Goal: Task Accomplishment & Management: Manage account settings

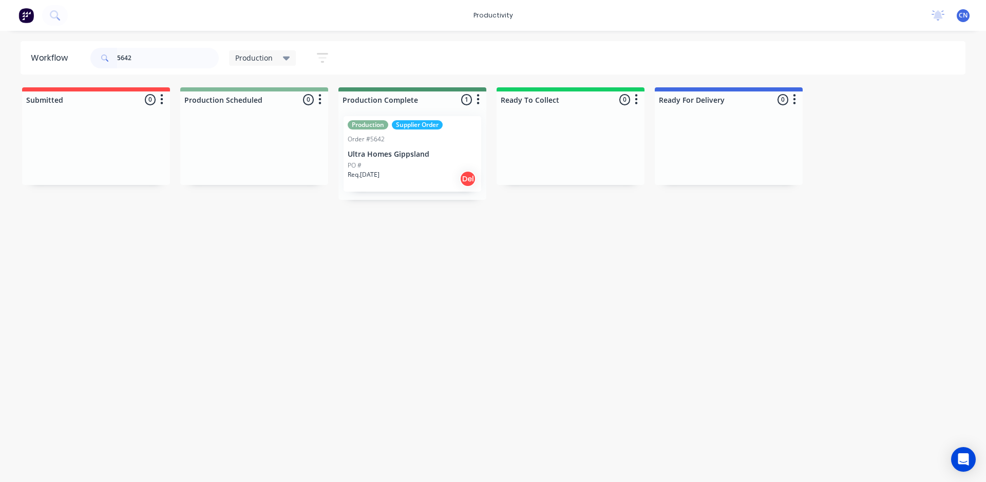
drag, startPoint x: 146, startPoint y: 60, endPoint x: 0, endPoint y: 78, distance: 147.0
click at [0, 83] on div "Workflow 5642 Production Save new view None edit Production (Default) edit Comp…" at bounding box center [493, 251] width 986 height 420
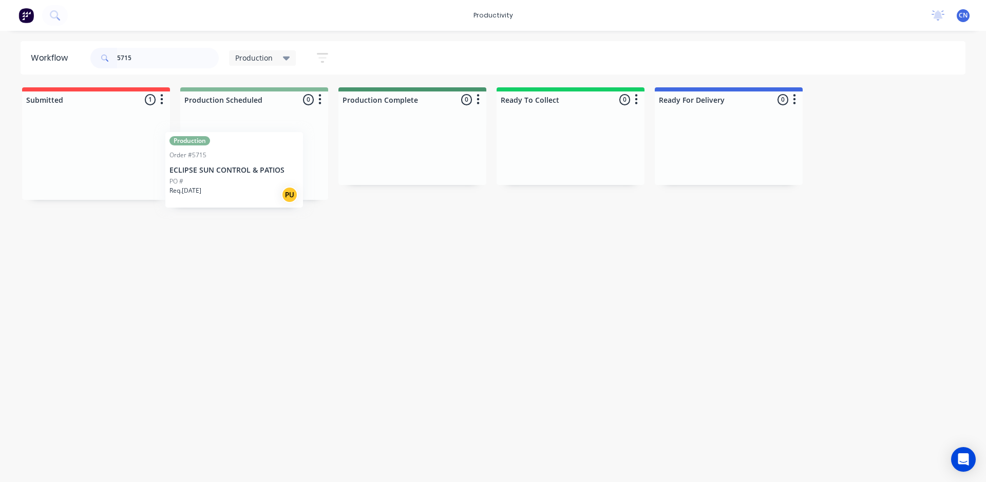
drag, startPoint x: 107, startPoint y: 156, endPoint x: 266, endPoint y: 173, distance: 160.1
click at [255, 173] on div "Submitted 1 Production Order #5715 ECLIPSE SUN CONTROL & PATIOS PO # Req. 03/09…" at bounding box center [774, 143] width 1564 height 112
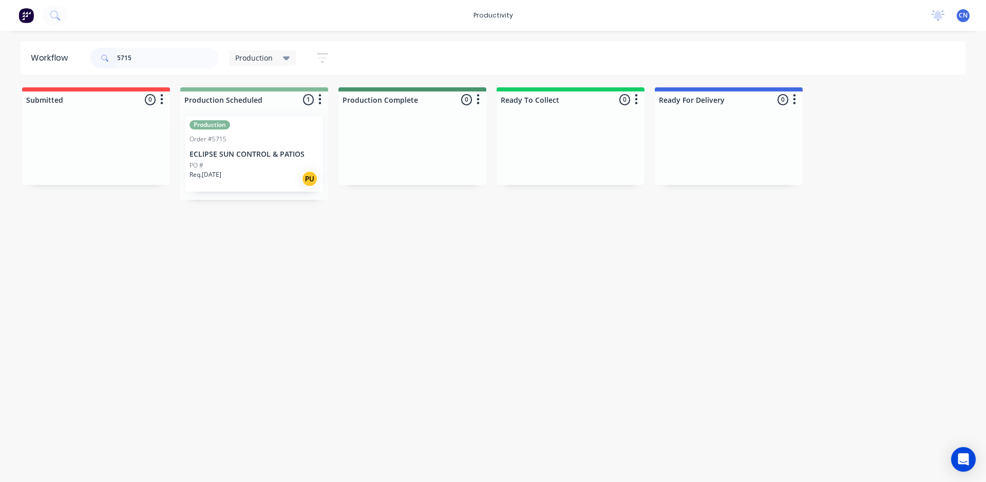
click at [280, 150] on p "ECLIPSE SUN CONTROL & PATIOS" at bounding box center [253, 154] width 129 height 9
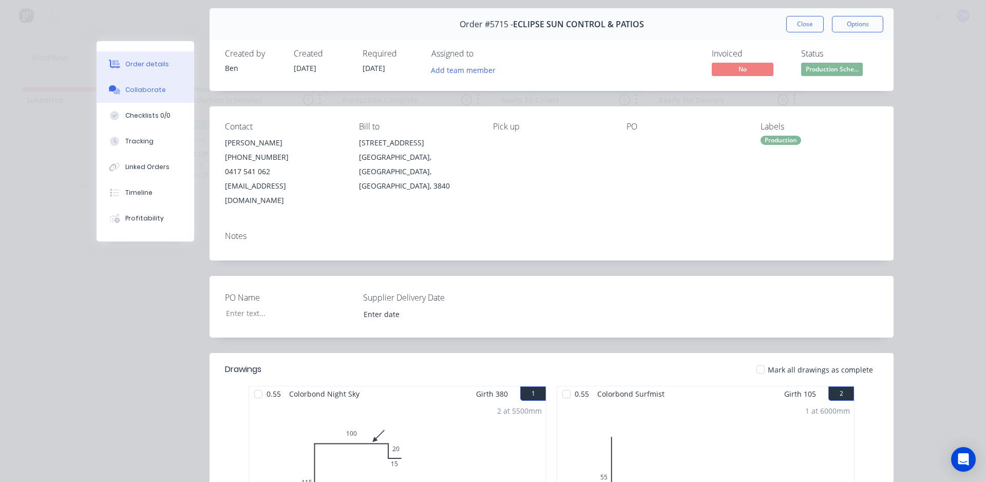
scroll to position [51, 0]
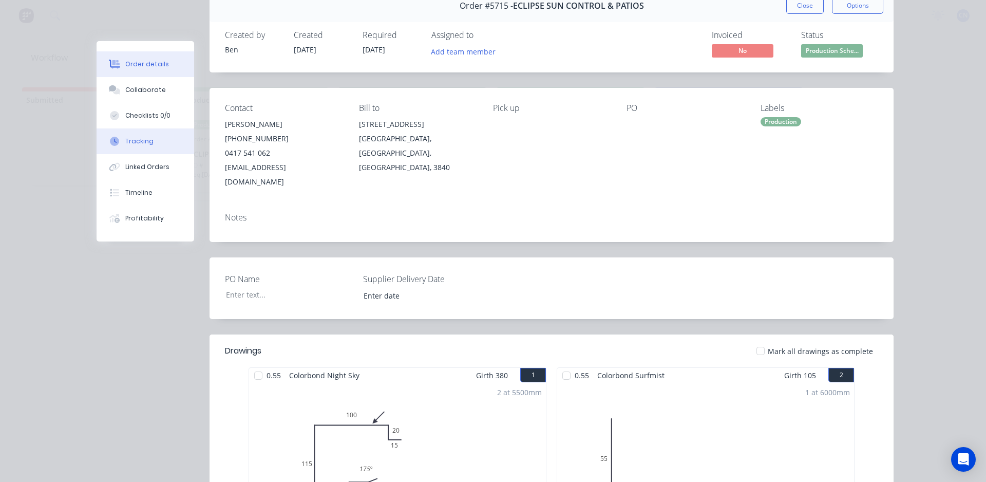
click at [138, 141] on div "Tracking" at bounding box center [139, 141] width 28 height 9
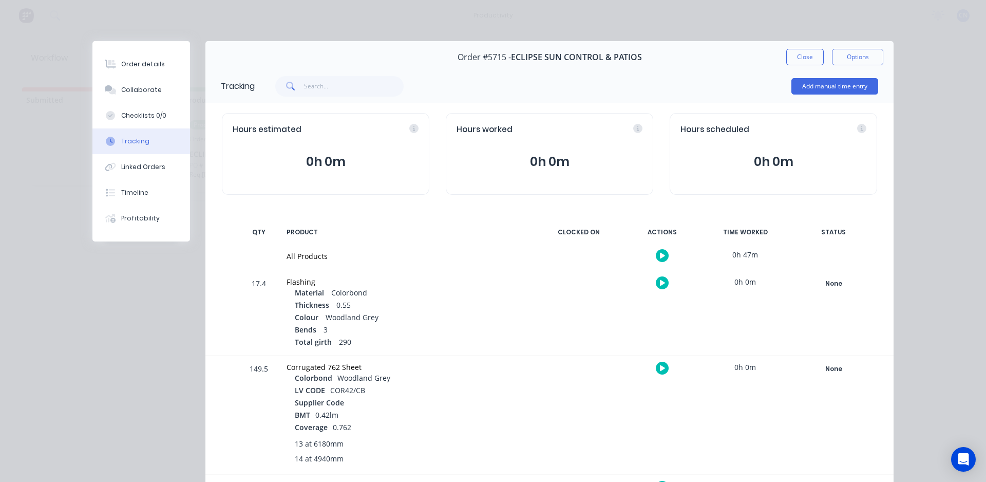
click at [660, 253] on icon "button" at bounding box center [662, 255] width 5 height 7
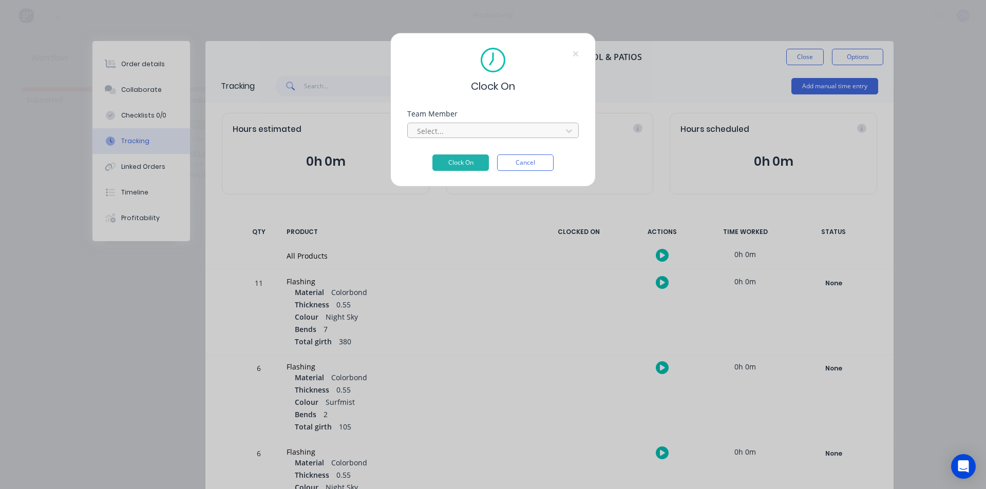
click at [464, 126] on div at bounding box center [486, 131] width 141 height 13
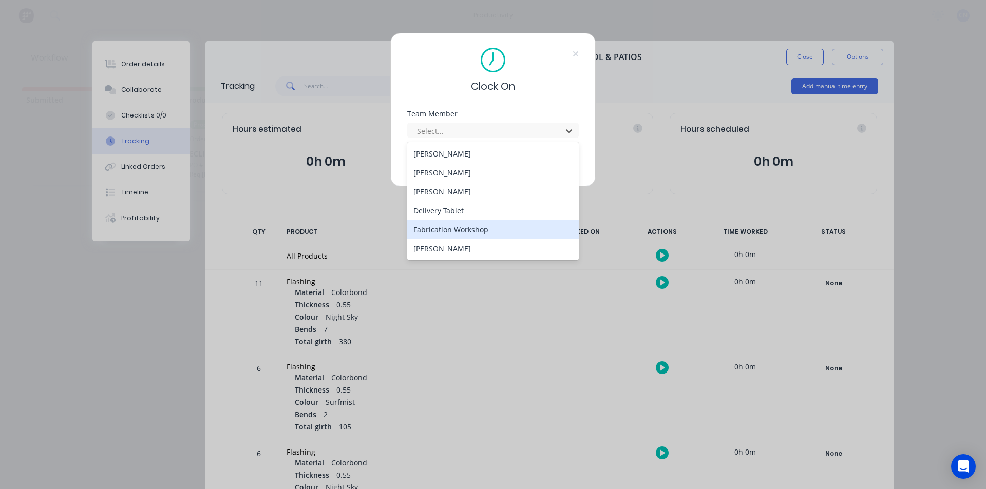
click at [454, 226] on div "Fabrication Workshop" at bounding box center [492, 229] width 171 height 19
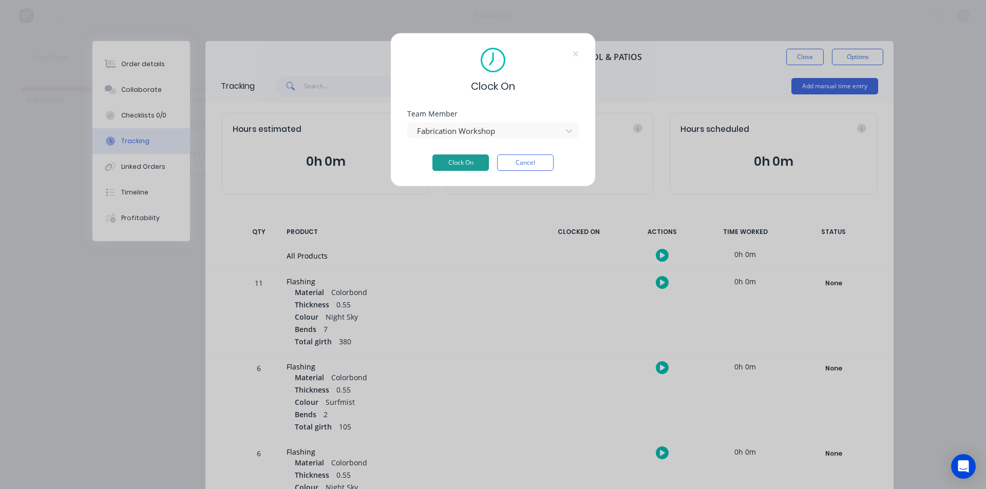
click at [461, 162] on button "Clock On" at bounding box center [460, 163] width 56 height 16
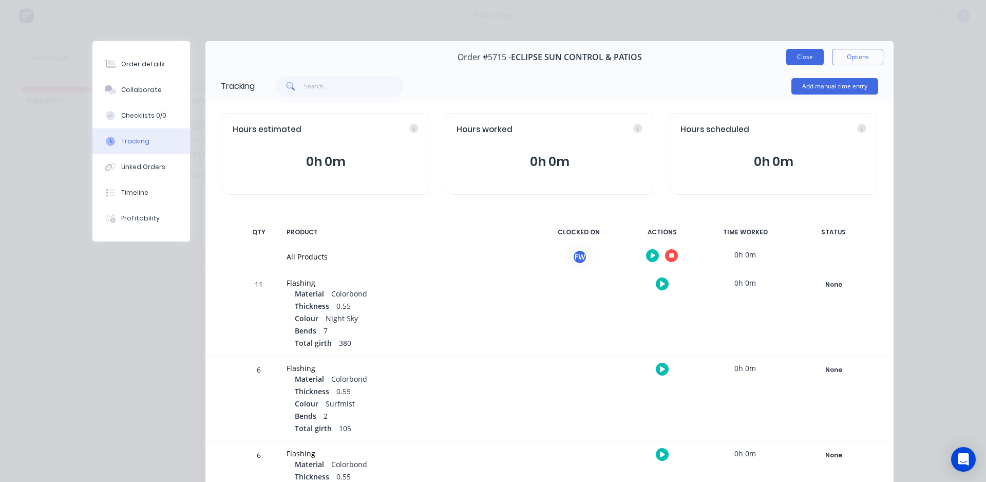
click at [791, 60] on button "Close" at bounding box center [804, 57] width 37 height 16
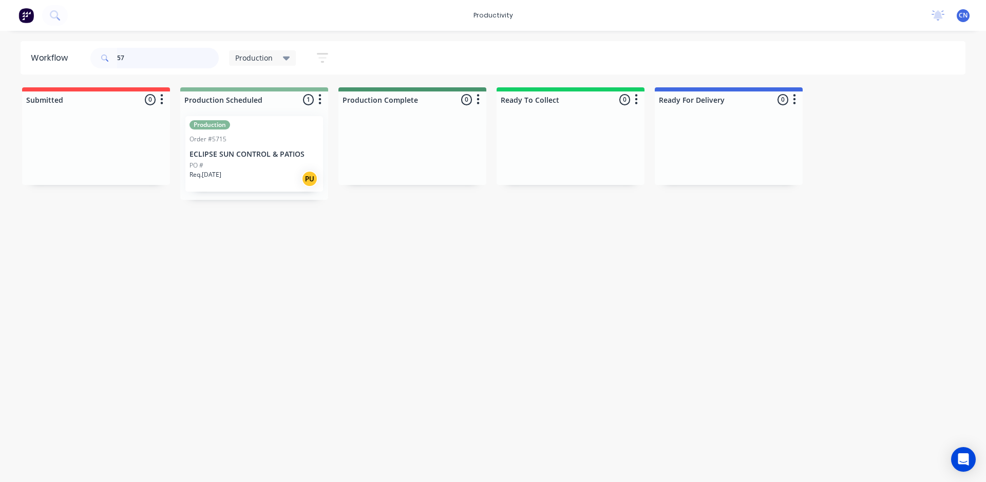
type input "5"
click at [254, 154] on p "Inta Plumbing" at bounding box center [253, 154] width 129 height 9
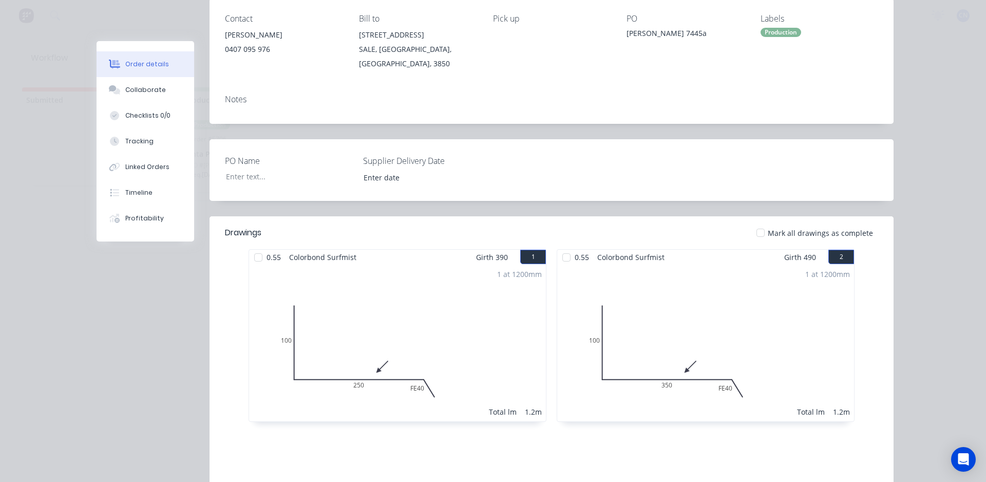
scroll to position [154, 0]
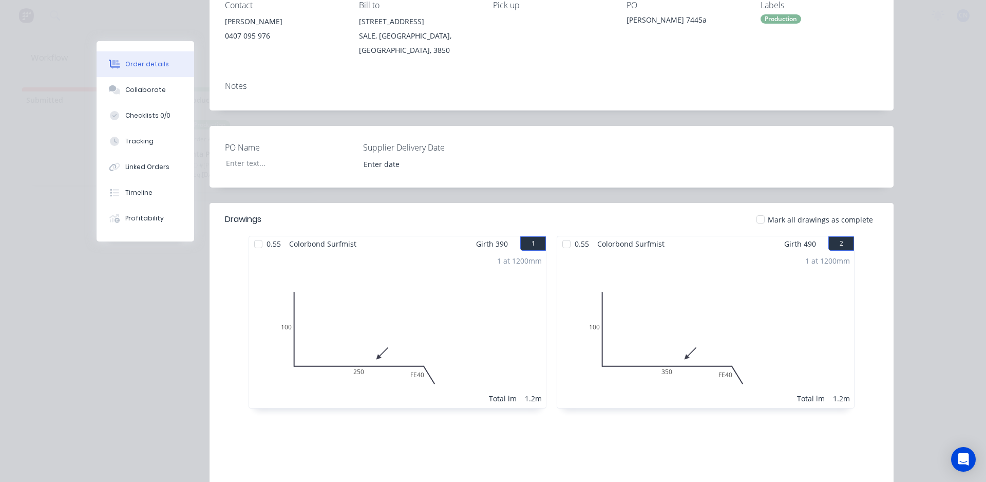
click at [253, 234] on div at bounding box center [258, 244] width 21 height 21
click at [561, 234] on div at bounding box center [566, 244] width 21 height 21
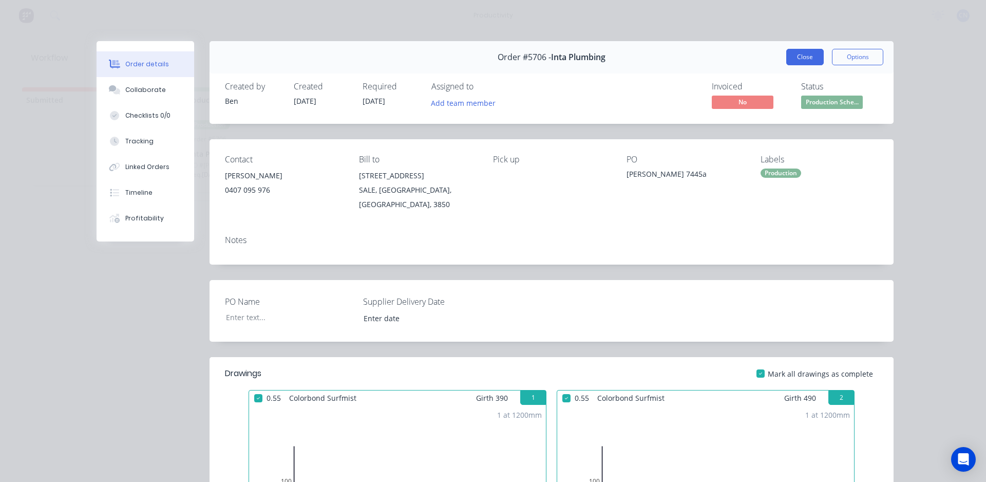
click at [790, 59] on button "Close" at bounding box center [804, 57] width 37 height 16
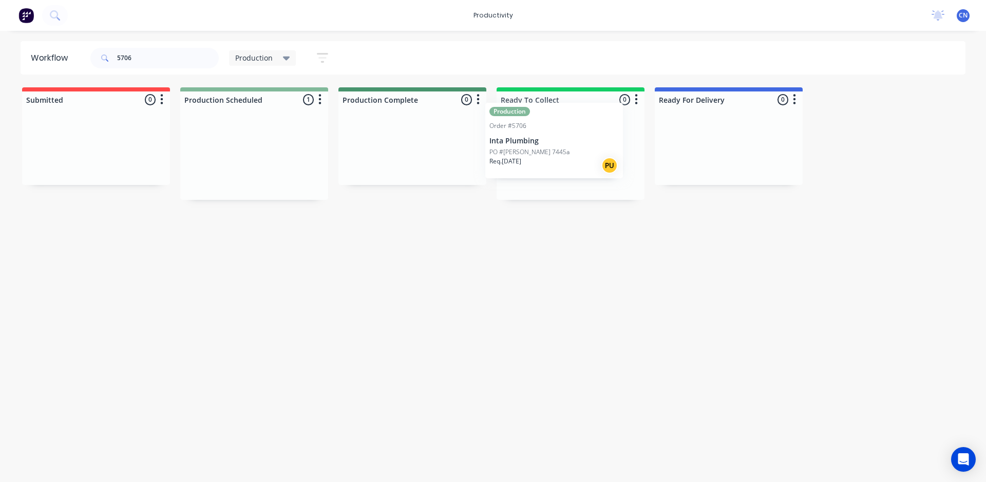
drag, startPoint x: 253, startPoint y: 154, endPoint x: 569, endPoint y: 139, distance: 317.1
click at [569, 139] on div "Submitted 0 Production Scheduled 1 Production Order #5706 Inta Plumbing PO #Lav…" at bounding box center [774, 143] width 1564 height 112
click at [148, 62] on input "5706" at bounding box center [168, 58] width 102 height 21
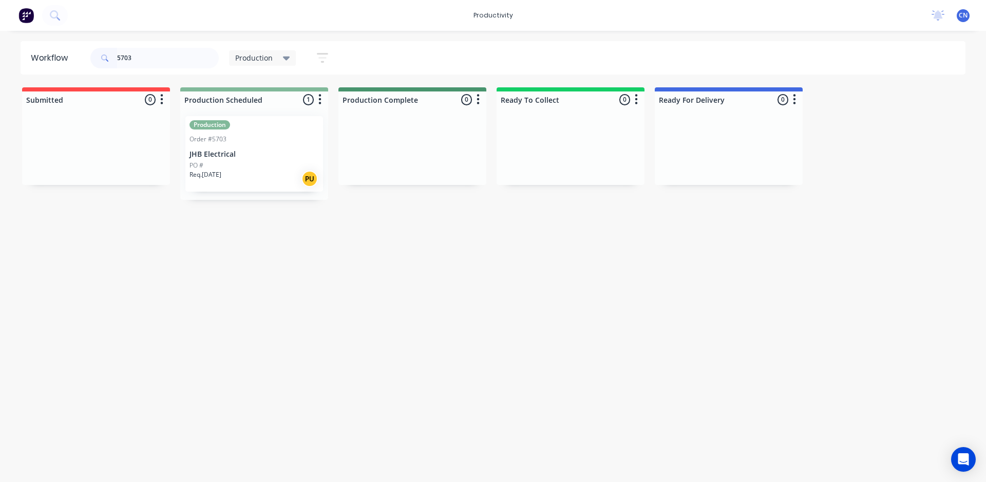
click at [240, 147] on div "Production Order #5703 JHB Electrical PO # Req. 02/09/25 PU" at bounding box center [254, 153] width 138 height 75
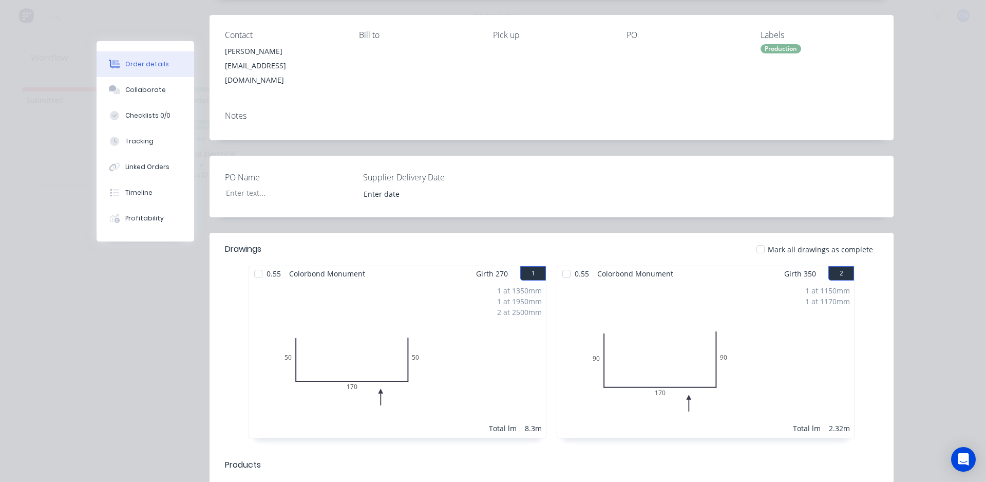
scroll to position [257, 0]
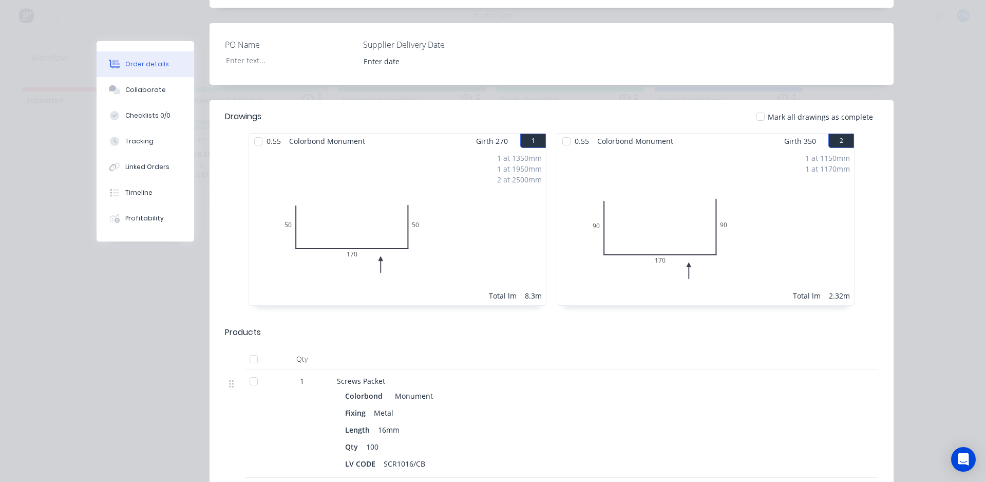
click at [255, 131] on div at bounding box center [258, 141] width 21 height 21
click at [563, 134] on div at bounding box center [566, 141] width 21 height 21
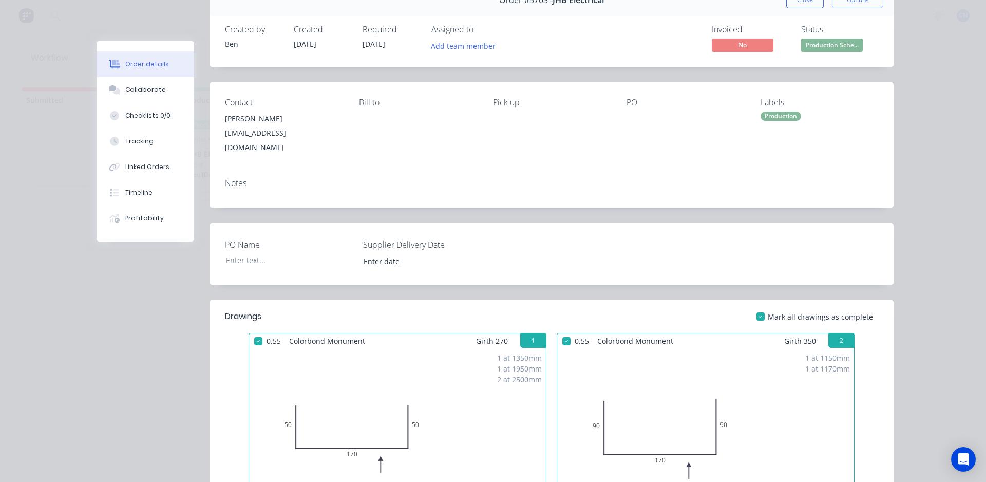
scroll to position [0, 0]
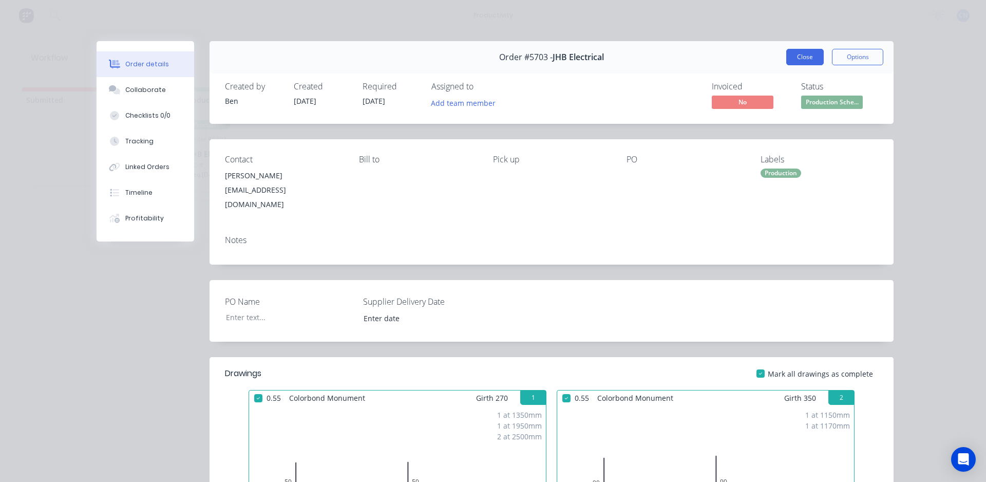
click at [791, 56] on button "Close" at bounding box center [804, 57] width 37 height 16
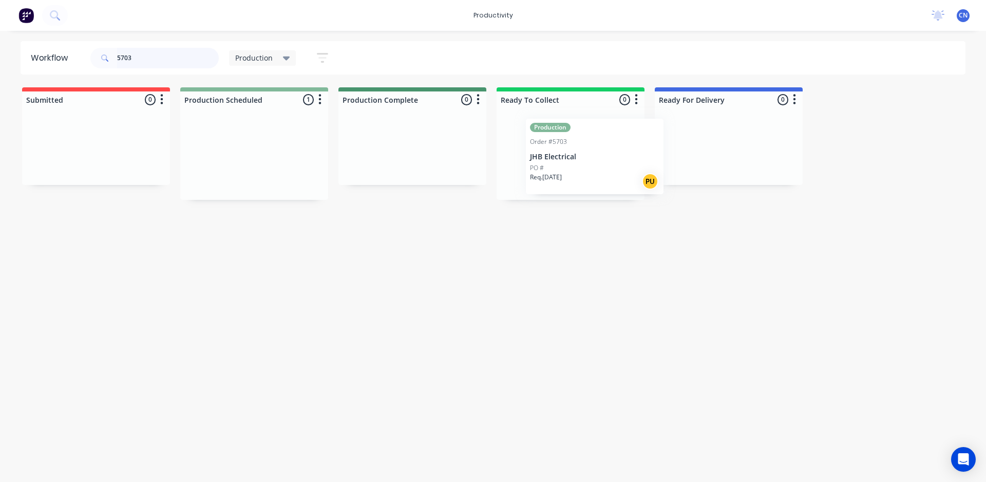
drag, startPoint x: 272, startPoint y: 147, endPoint x: 608, endPoint y: 146, distance: 336.3
click at [616, 147] on div "Submitted 0 Production Scheduled 1 Production Order #5703 JHB Electrical PO # R…" at bounding box center [774, 143] width 1564 height 112
click at [262, 156] on p "Daniel Bailey" at bounding box center [253, 154] width 129 height 9
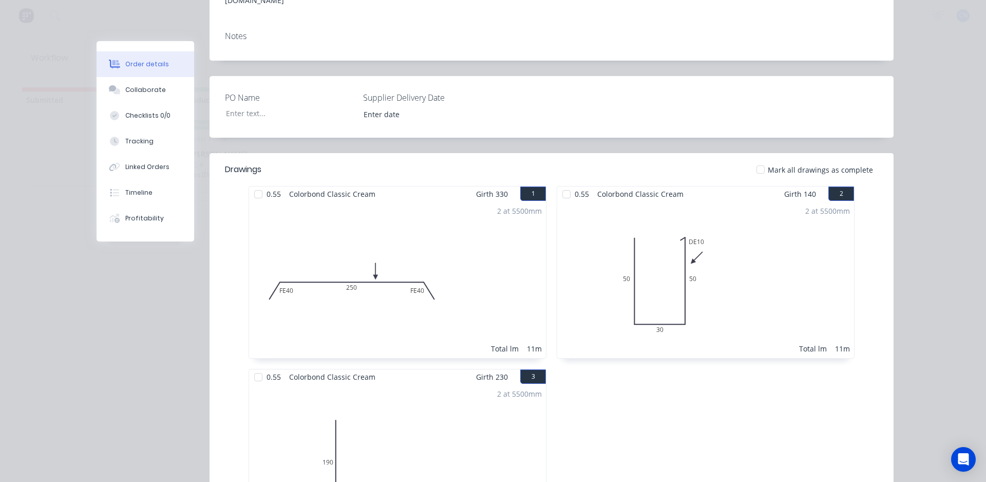
scroll to position [235, 0]
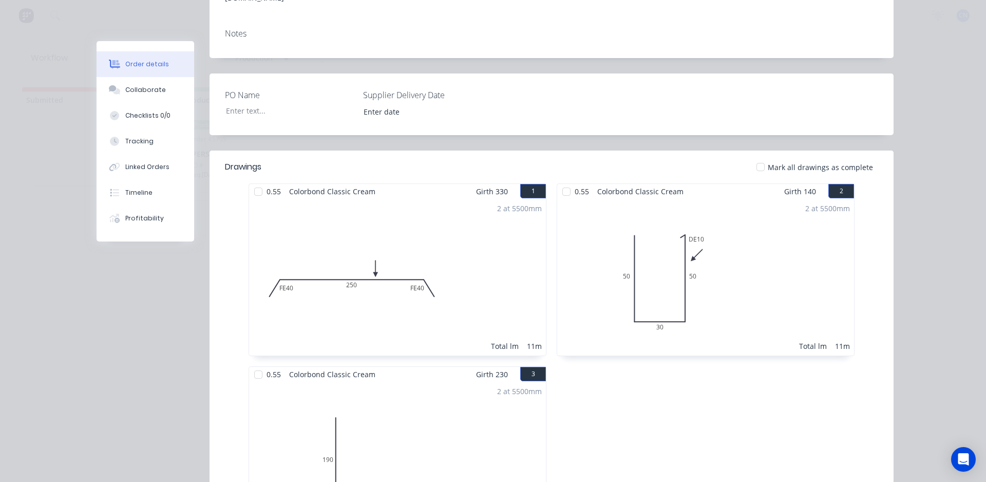
click at [352, 184] on span "Colorbond Classic Cream" at bounding box center [332, 191] width 94 height 15
click at [252, 181] on div at bounding box center [258, 191] width 21 height 21
click at [559, 181] on div at bounding box center [566, 191] width 21 height 21
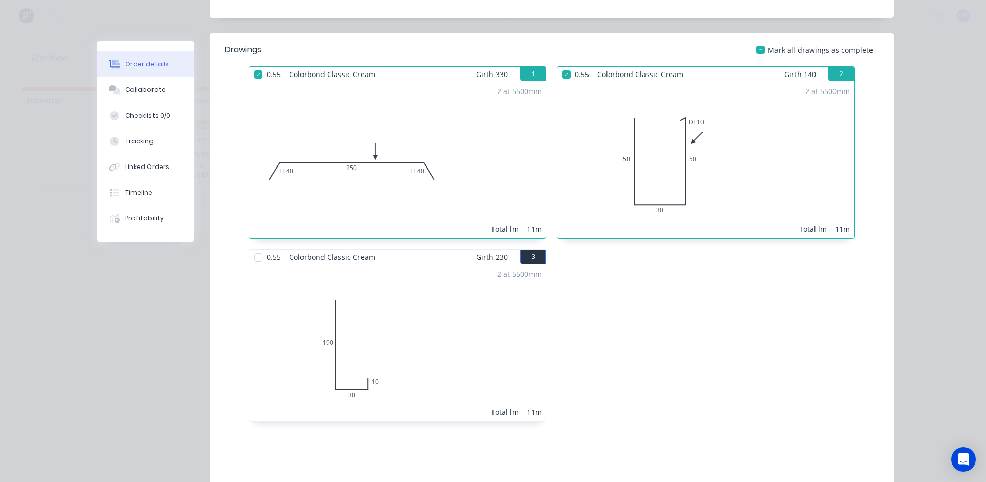
scroll to position [335, 0]
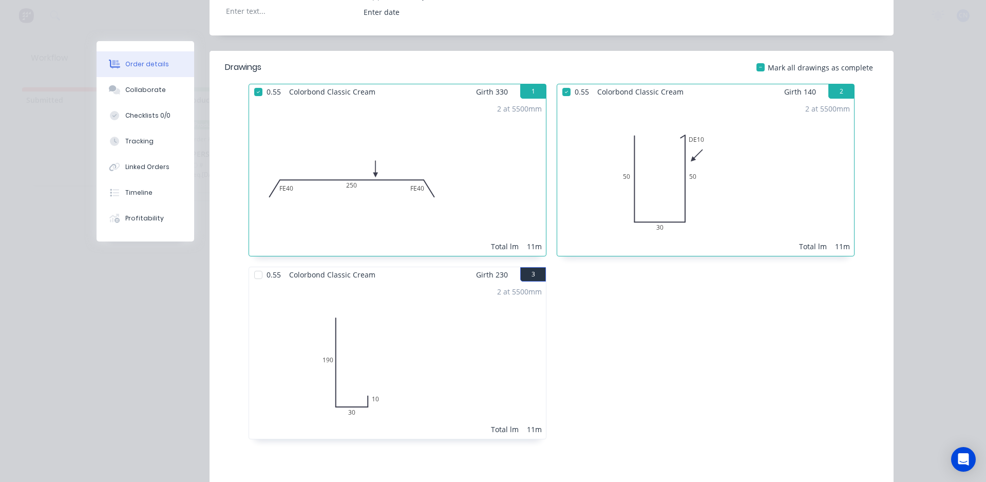
click at [254, 264] on div at bounding box center [258, 274] width 21 height 21
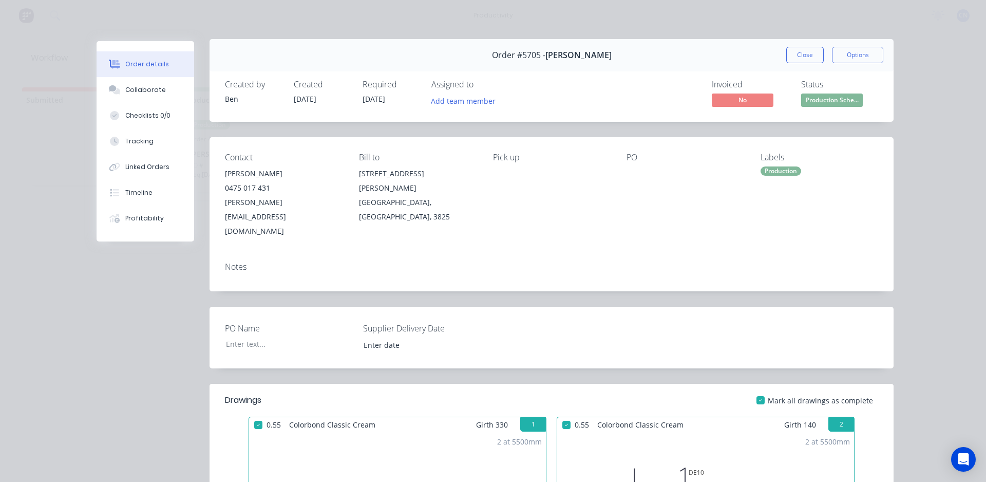
scroll to position [0, 0]
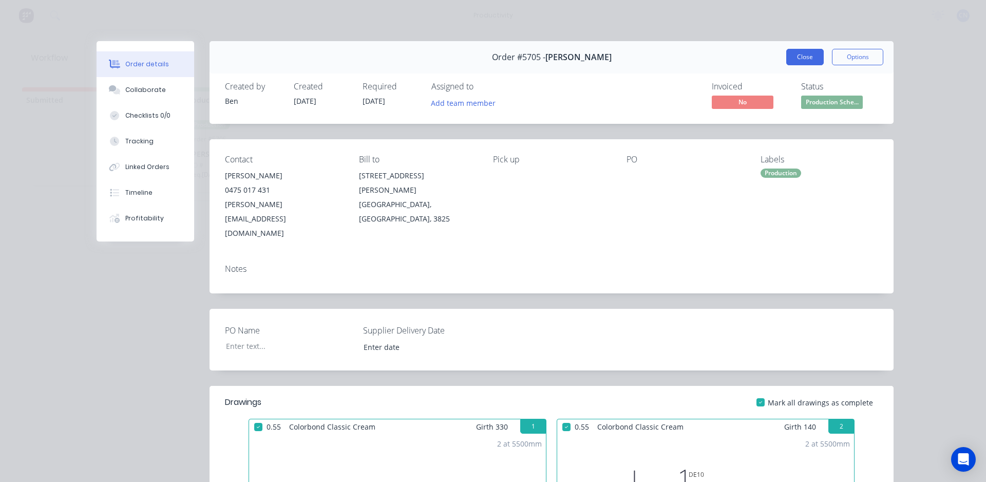
click at [799, 61] on button "Close" at bounding box center [804, 57] width 37 height 16
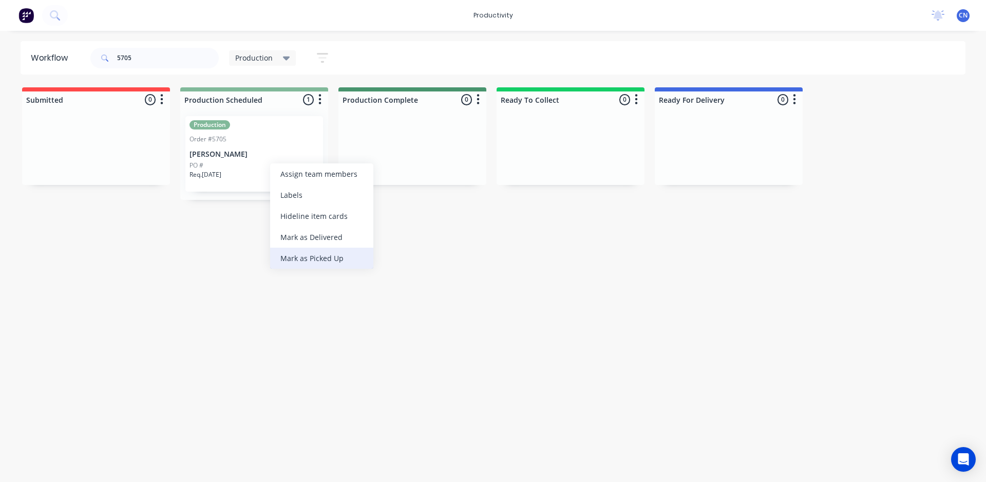
click at [293, 250] on div "Mark as Picked Up" at bounding box center [321, 257] width 103 height 21
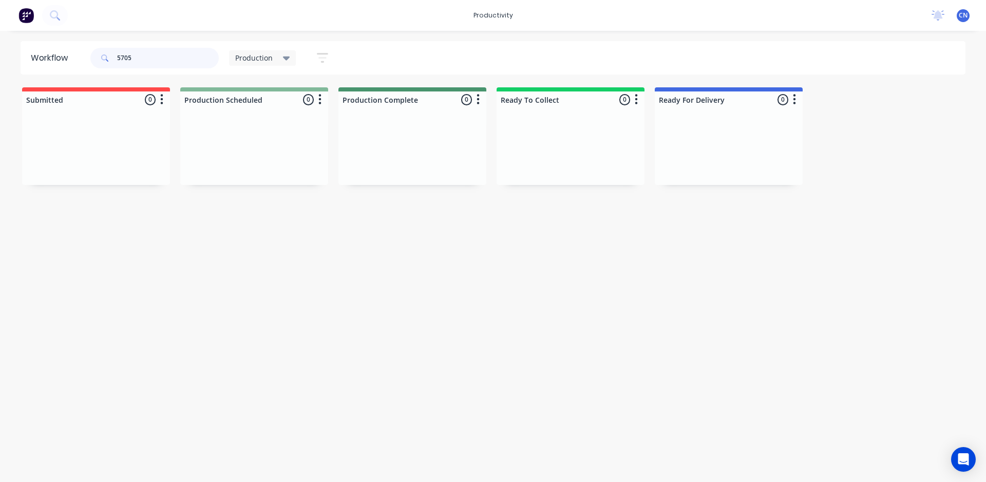
click at [167, 54] on input "5705" at bounding box center [168, 58] width 102 height 21
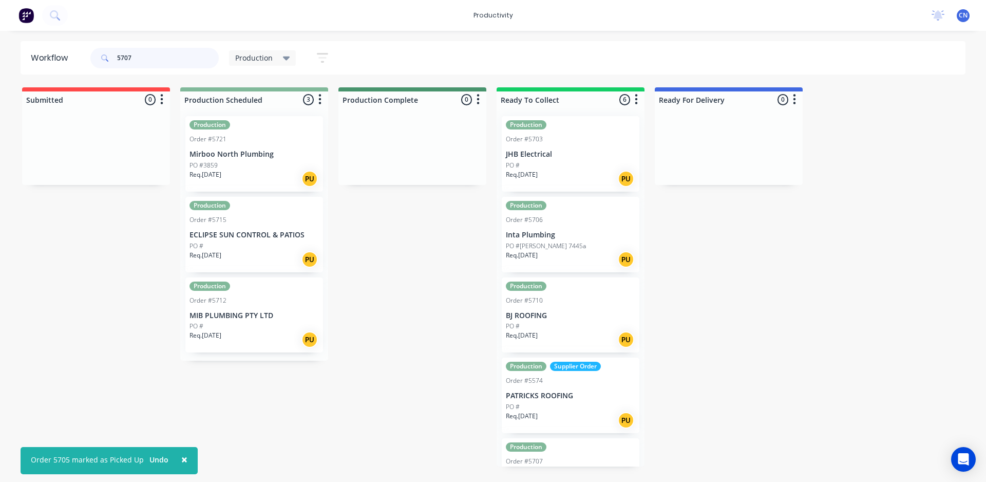
type input "5707"
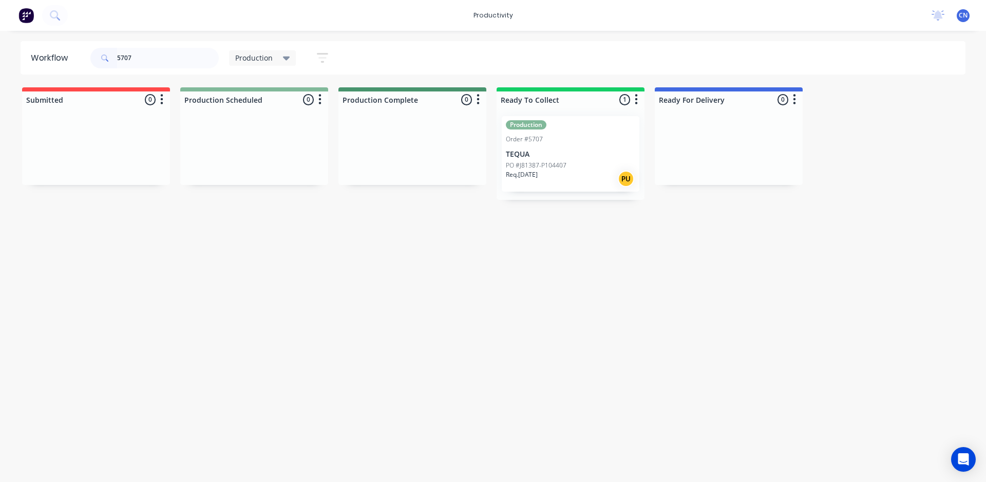
click at [556, 155] on p "TEQUA" at bounding box center [570, 154] width 129 height 9
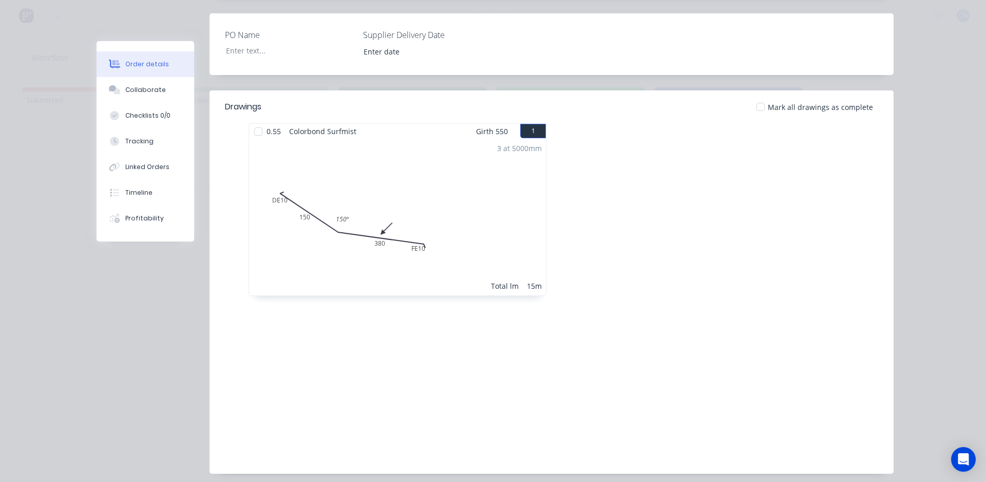
scroll to position [257, 0]
click at [251, 130] on div at bounding box center [258, 131] width 21 height 21
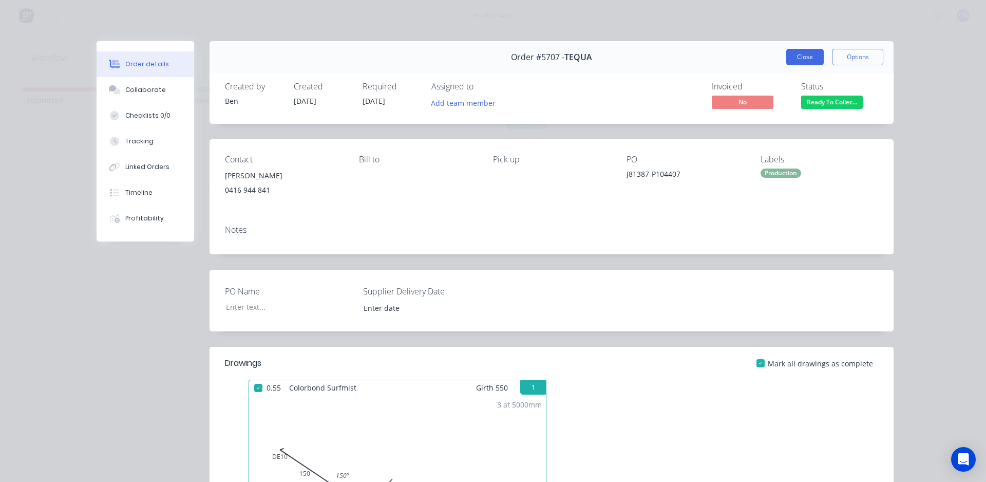
click at [807, 50] on button "Close" at bounding box center [804, 57] width 37 height 16
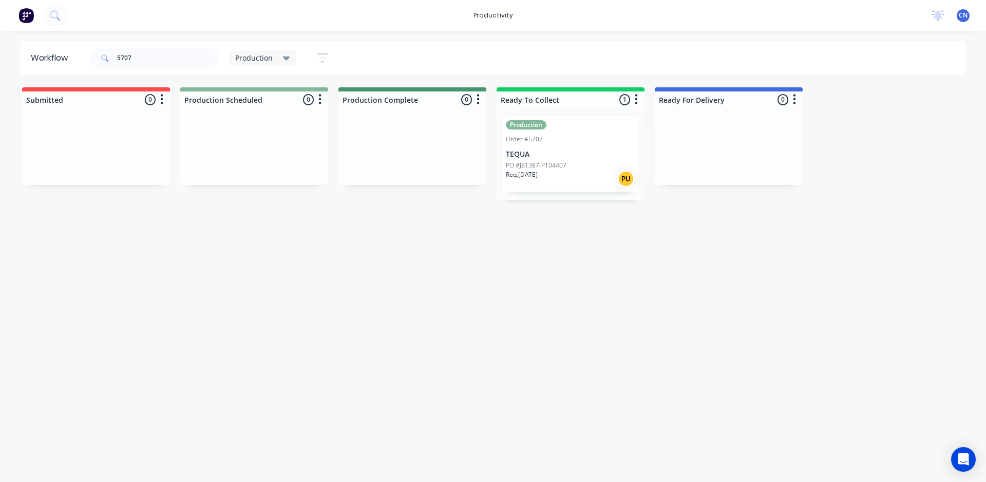
click at [582, 142] on div "Order #5707" at bounding box center [570, 139] width 129 height 9
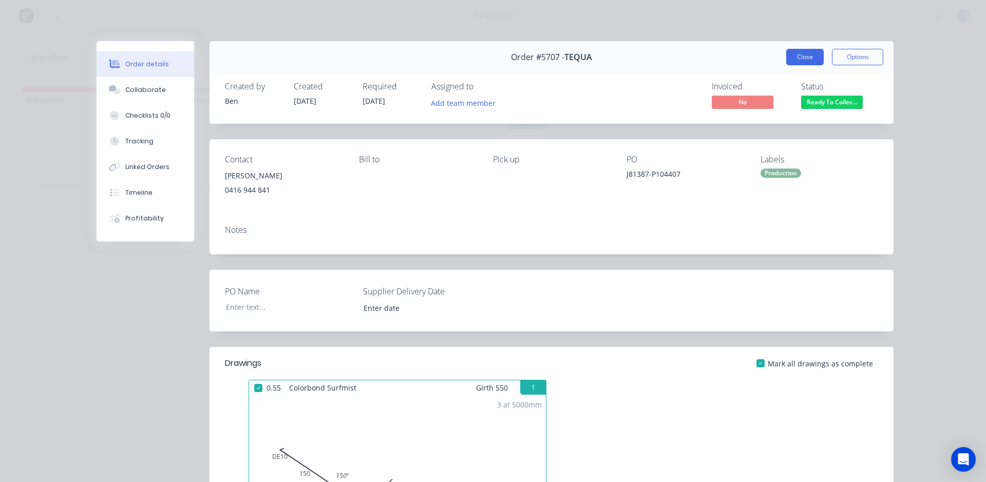
click at [786, 61] on button "Close" at bounding box center [804, 57] width 37 height 16
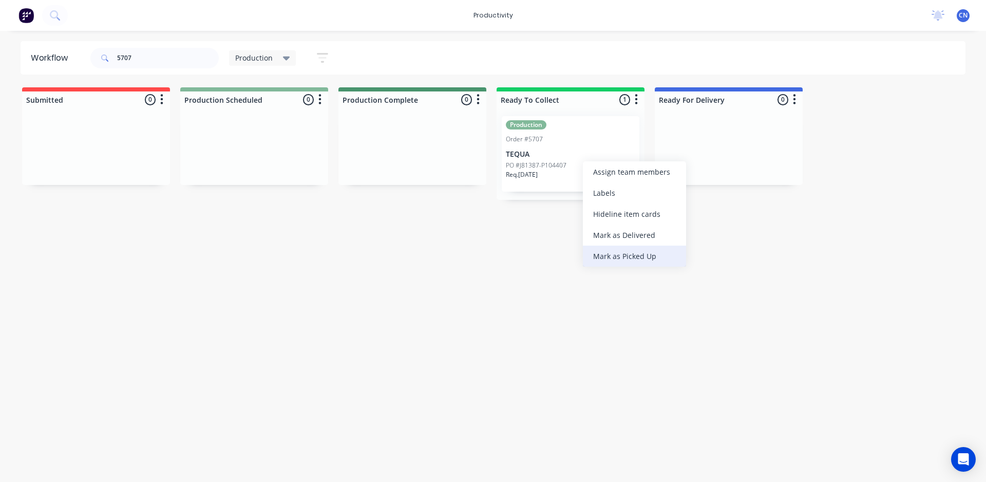
click at [620, 257] on div "Mark as Picked Up" at bounding box center [634, 255] width 103 height 21
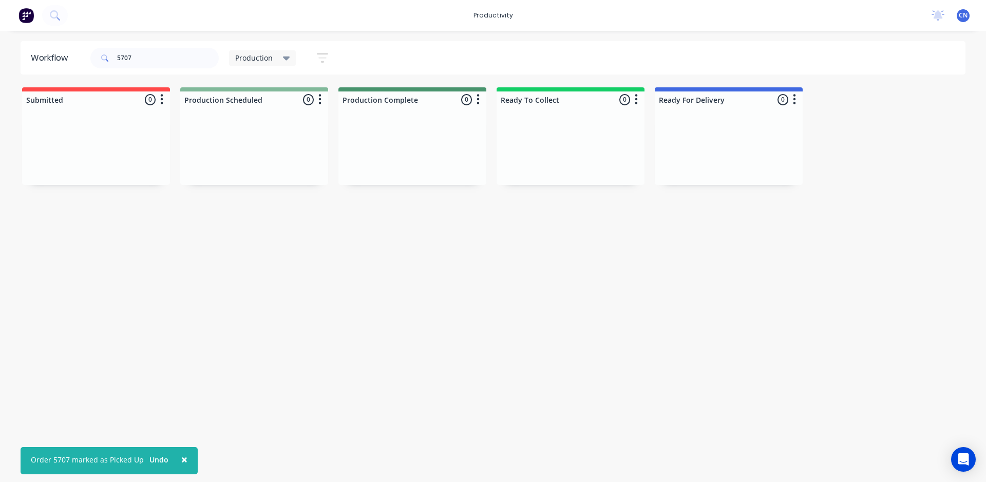
click at [159, 45] on div "5707" at bounding box center [154, 58] width 128 height 31
click at [159, 48] on input "5707" at bounding box center [168, 58] width 102 height 21
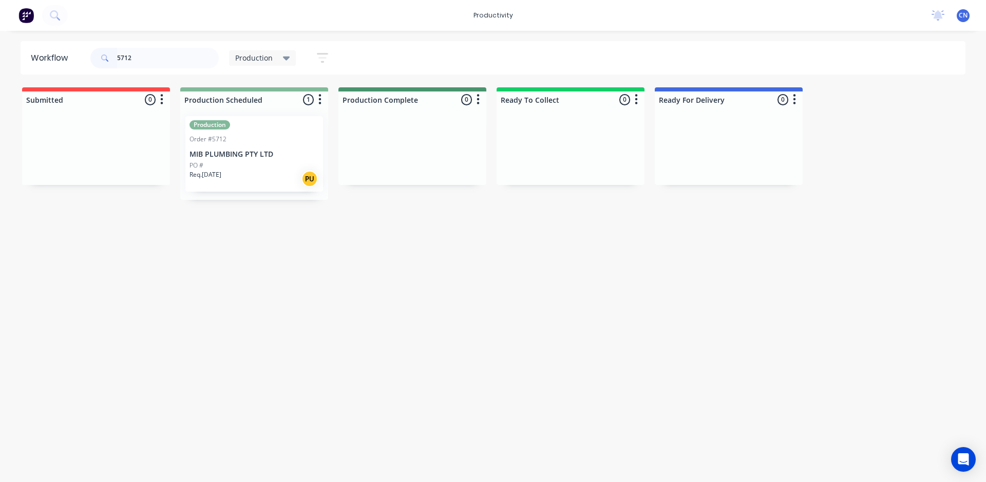
click at [261, 152] on p "MIB PLUMBING PTY LTD" at bounding box center [253, 154] width 129 height 9
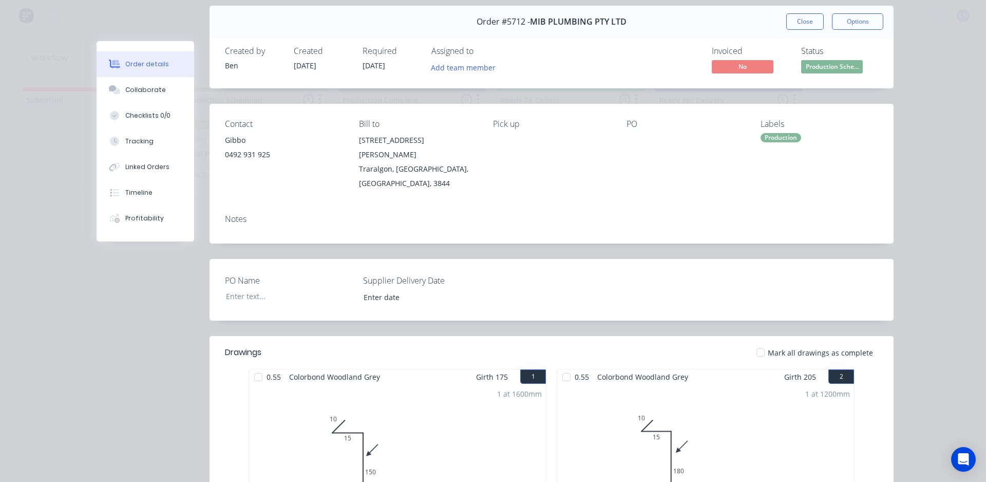
scroll to position [154, 0]
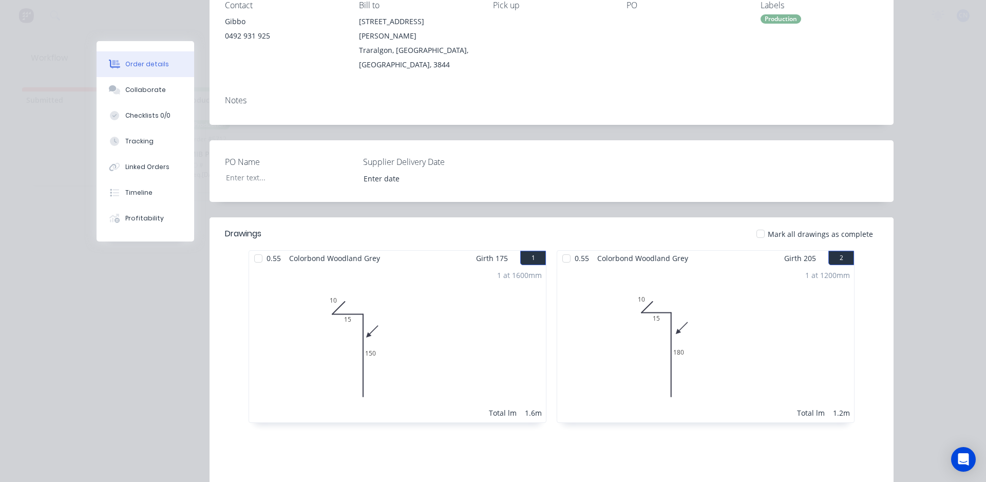
click at [255, 248] on div at bounding box center [258, 258] width 21 height 21
click at [566, 248] on div at bounding box center [566, 258] width 21 height 21
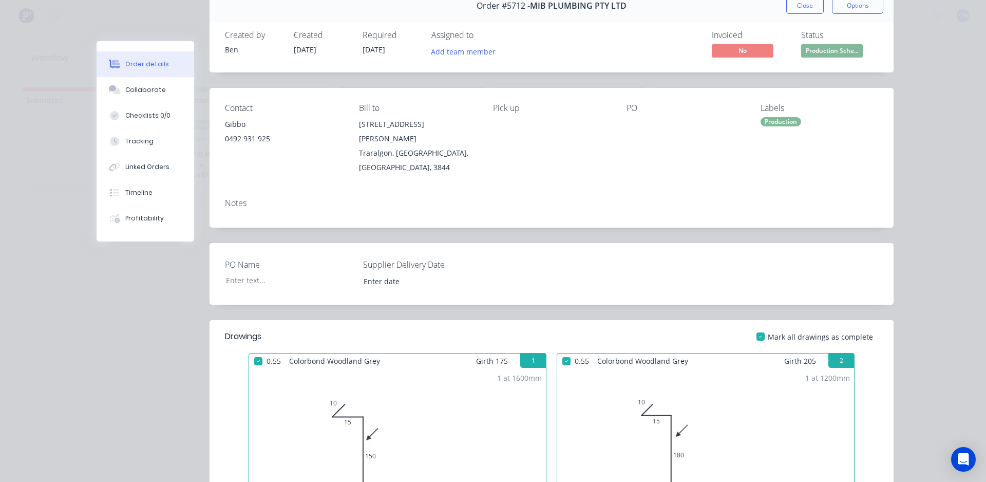
scroll to position [0, 0]
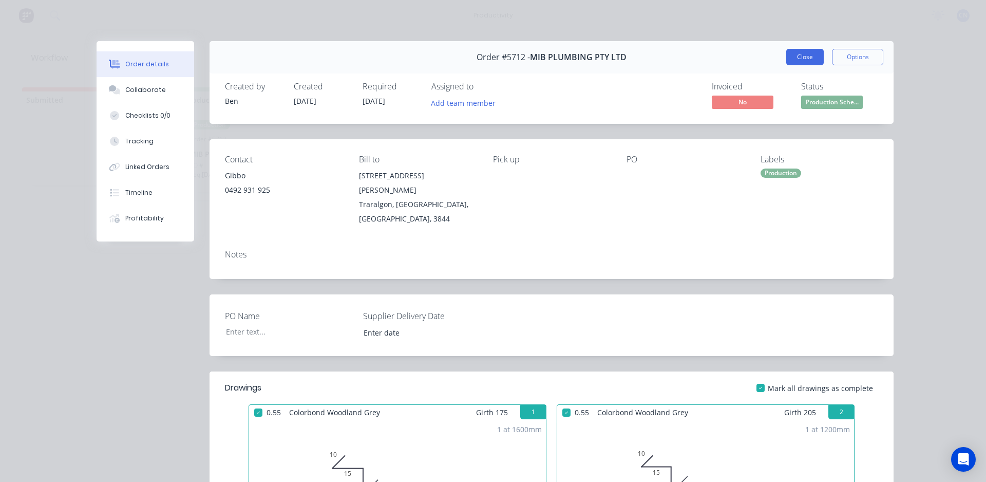
click at [812, 59] on button "Close" at bounding box center [804, 57] width 37 height 16
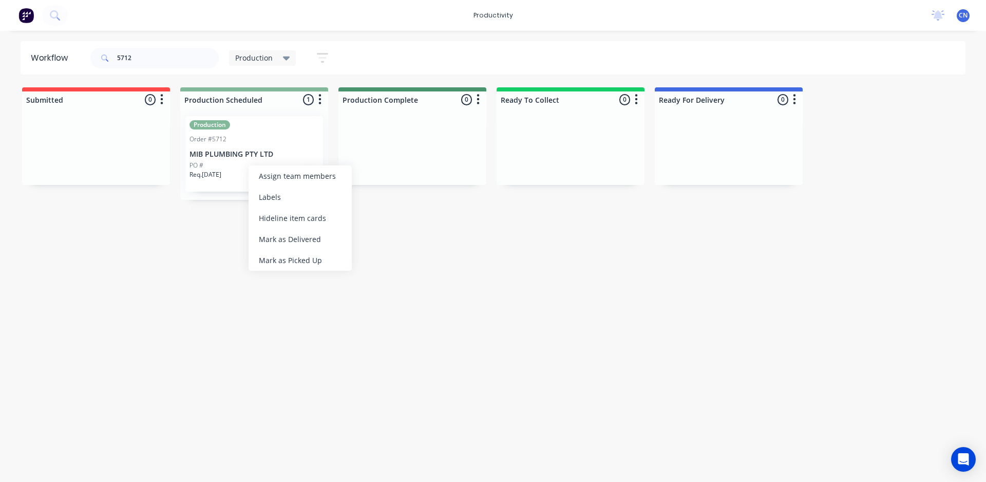
click at [312, 256] on div "Mark as Picked Up" at bounding box center [300, 260] width 103 height 21
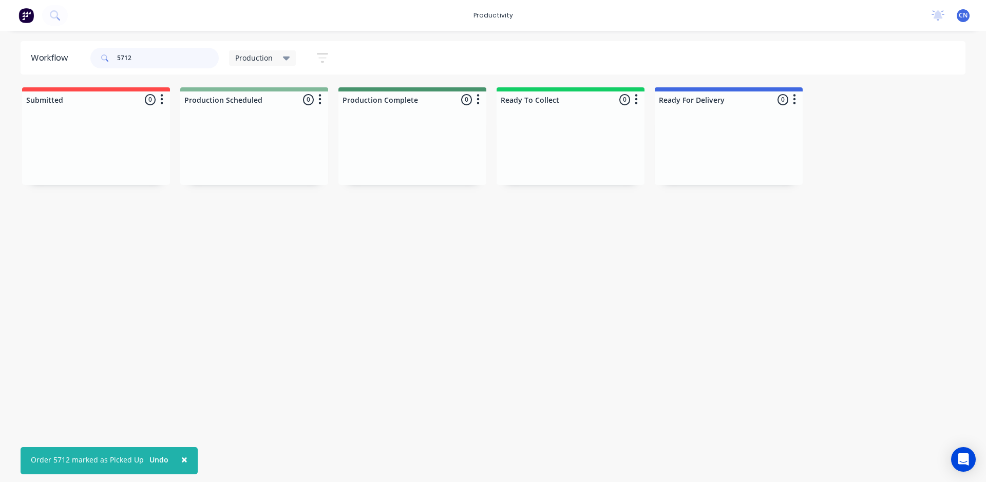
click at [167, 58] on input "5712" at bounding box center [168, 58] width 102 height 21
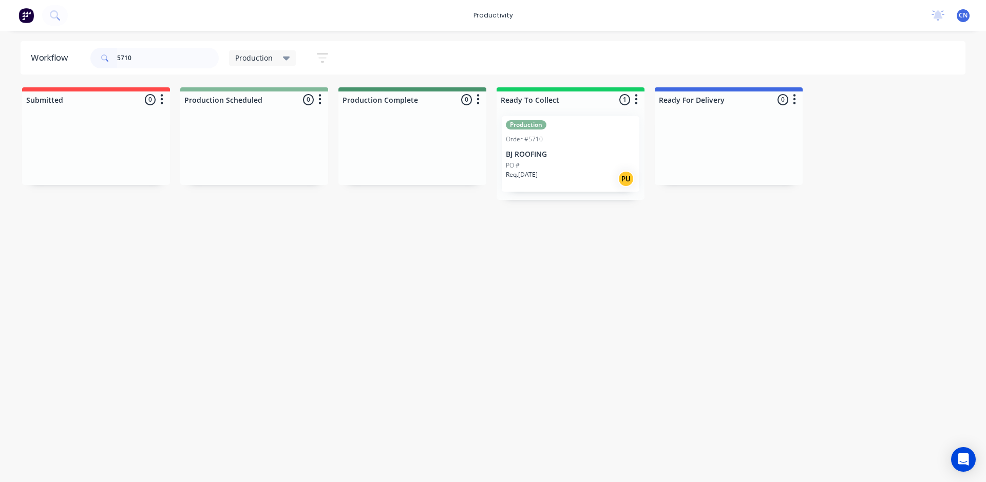
click at [528, 163] on div "PO #" at bounding box center [570, 165] width 129 height 9
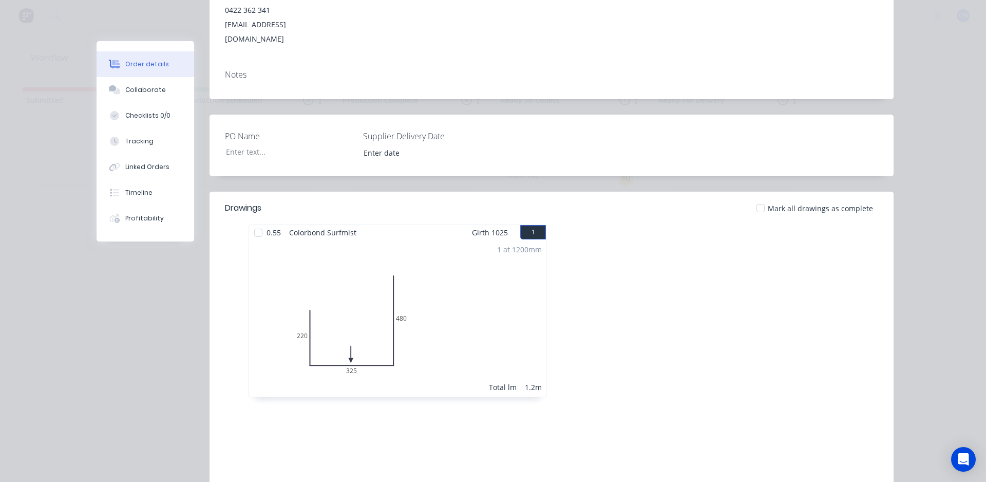
scroll to position [205, 0]
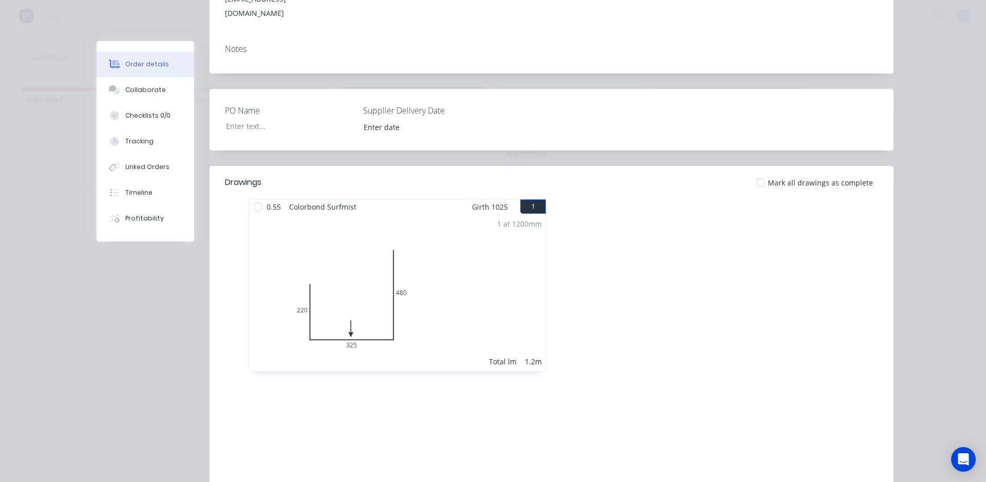
click at [256, 197] on div at bounding box center [258, 207] width 21 height 21
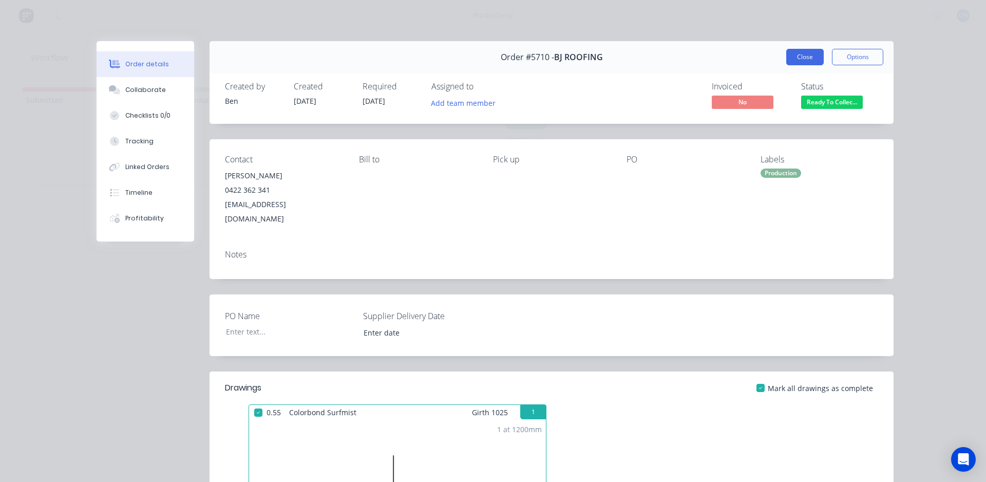
click at [814, 62] on button "Close" at bounding box center [804, 57] width 37 height 16
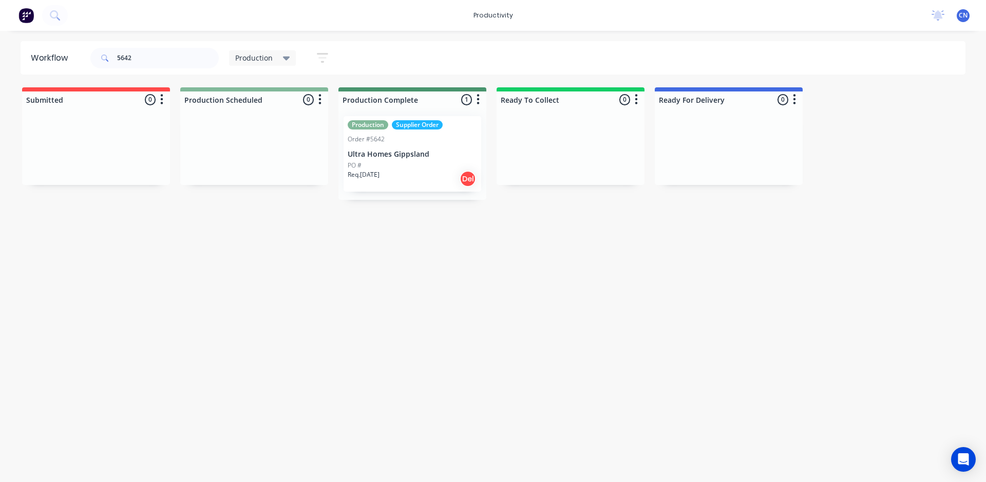
click at [397, 159] on div "Production Supplier Order Order #5642 Ultra Homes Gippsland PO # Req. 03/09/25 …" at bounding box center [413, 153] width 138 height 75
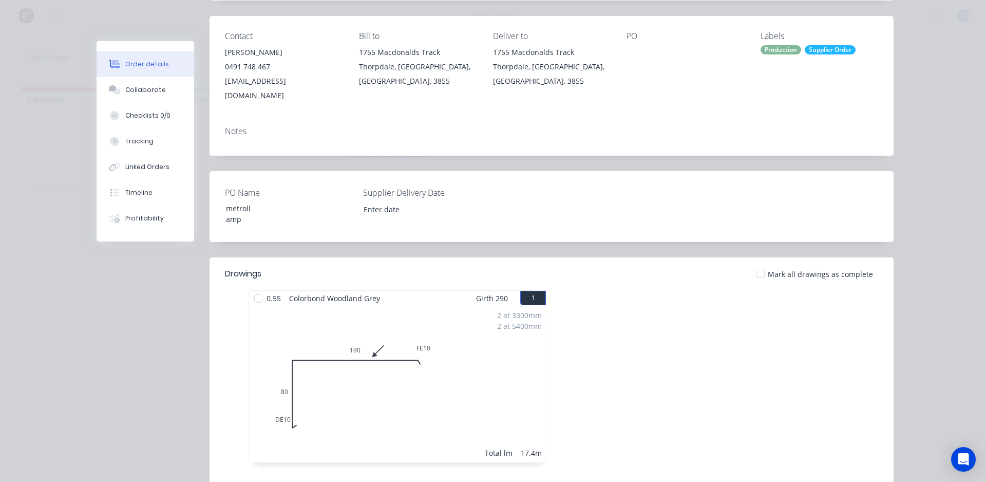
scroll to position [132, 0]
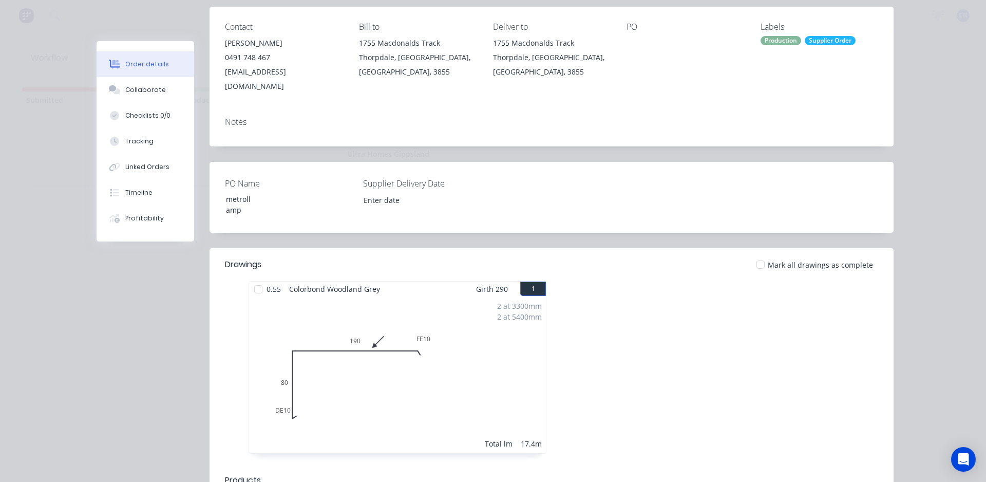
click at [257, 279] on div at bounding box center [258, 289] width 21 height 21
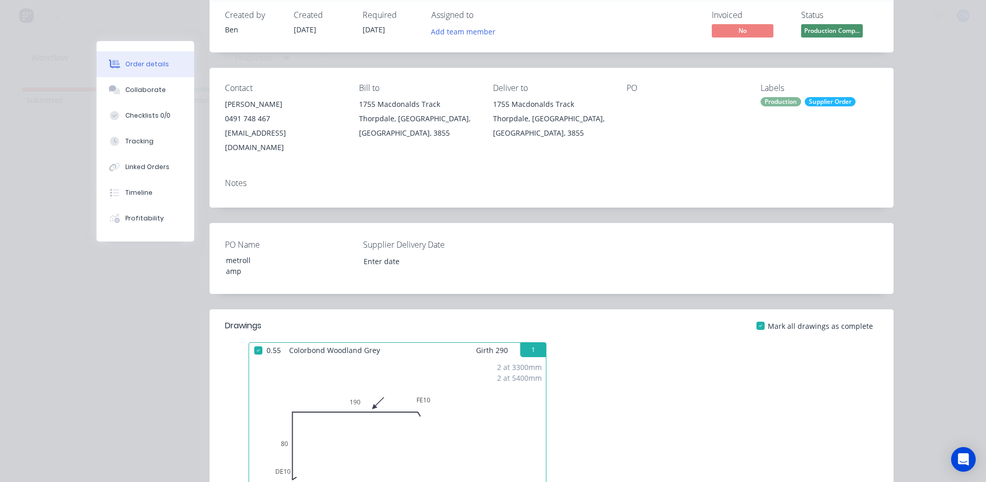
scroll to position [0, 0]
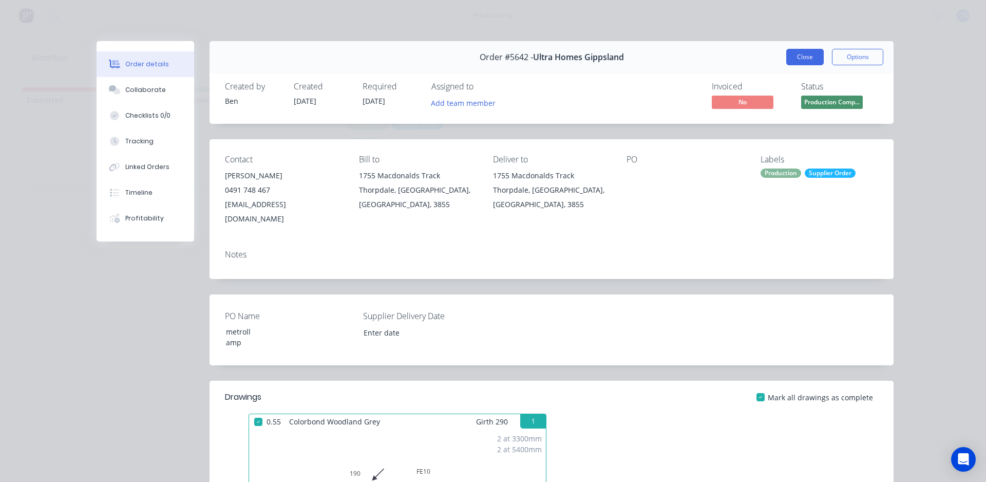
click at [795, 57] on button "Close" at bounding box center [804, 57] width 37 height 16
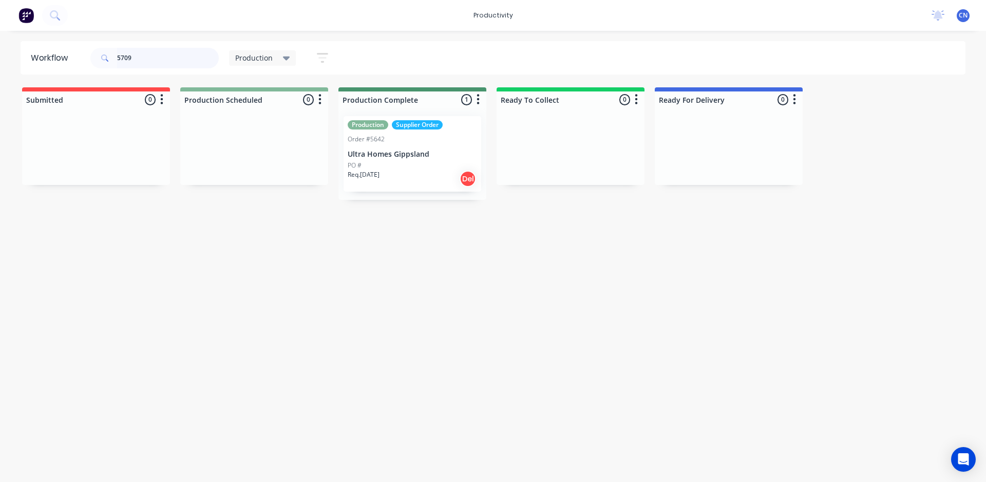
type input "5709"
click at [27, 25] on button at bounding box center [26, 15] width 22 height 21
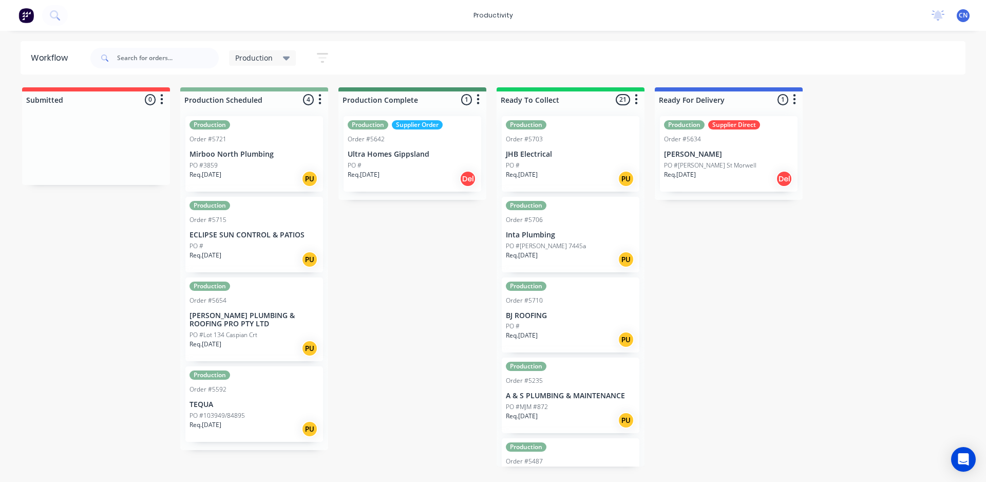
click at [241, 238] on p "ECLIPSE SUN CONTROL & PATIOS" at bounding box center [253, 235] width 129 height 9
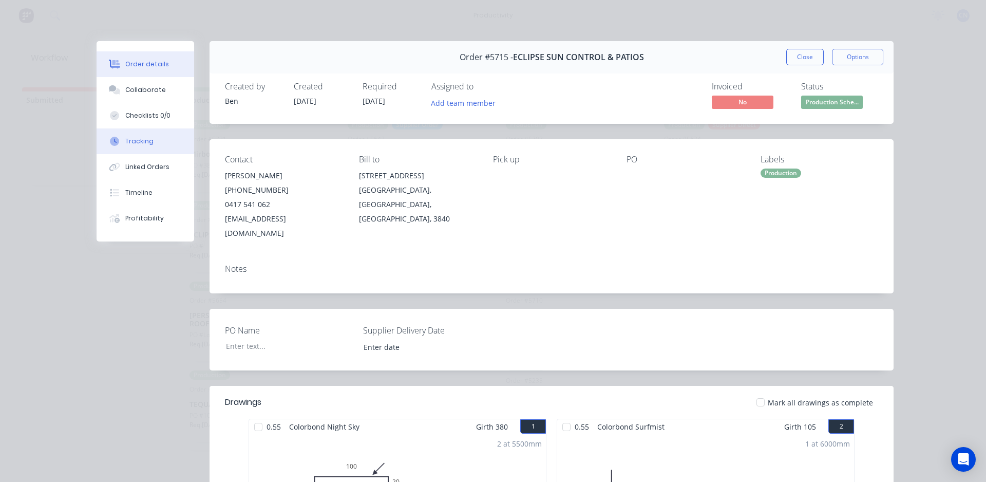
click at [157, 139] on button "Tracking" at bounding box center [146, 141] width 98 height 26
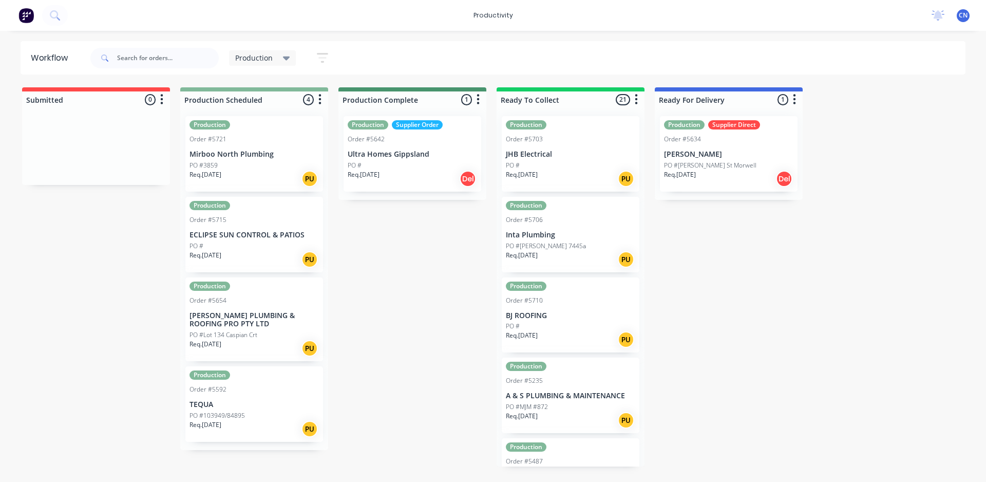
click at [221, 255] on p "Req. [DATE]" at bounding box center [205, 255] width 32 height 9
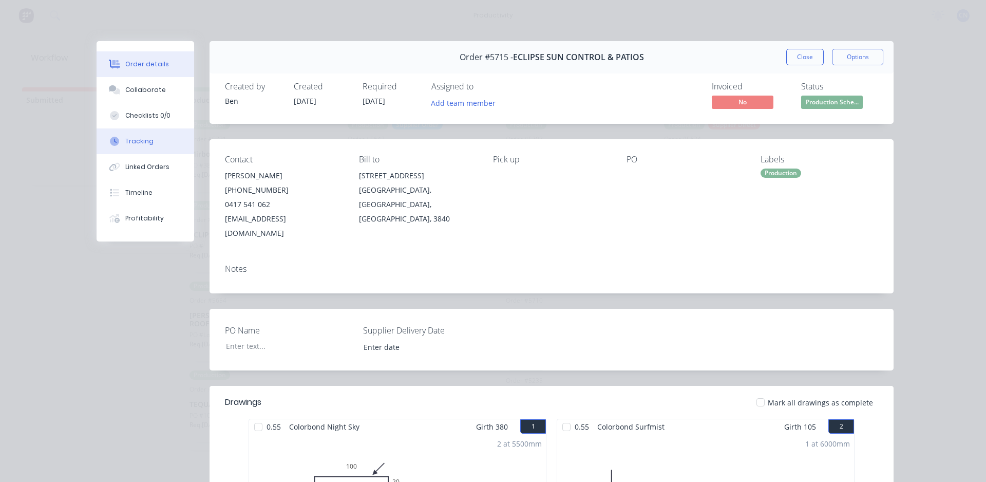
click at [134, 151] on button "Tracking" at bounding box center [146, 141] width 98 height 26
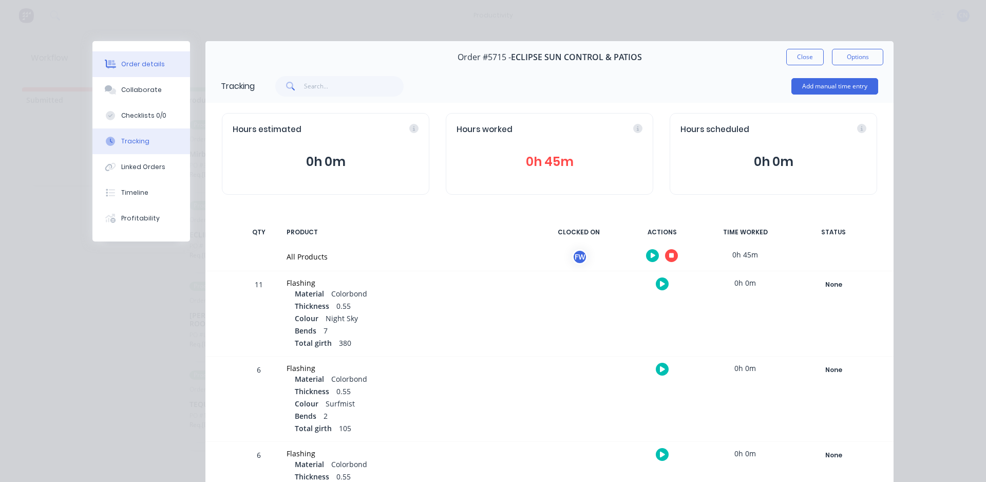
click at [125, 67] on div "Order details" at bounding box center [143, 64] width 44 height 9
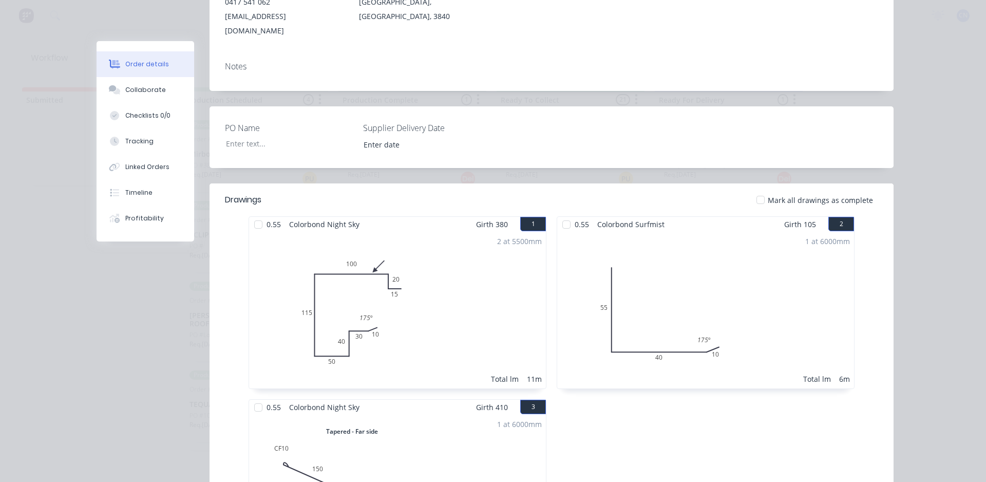
scroll to position [205, 0]
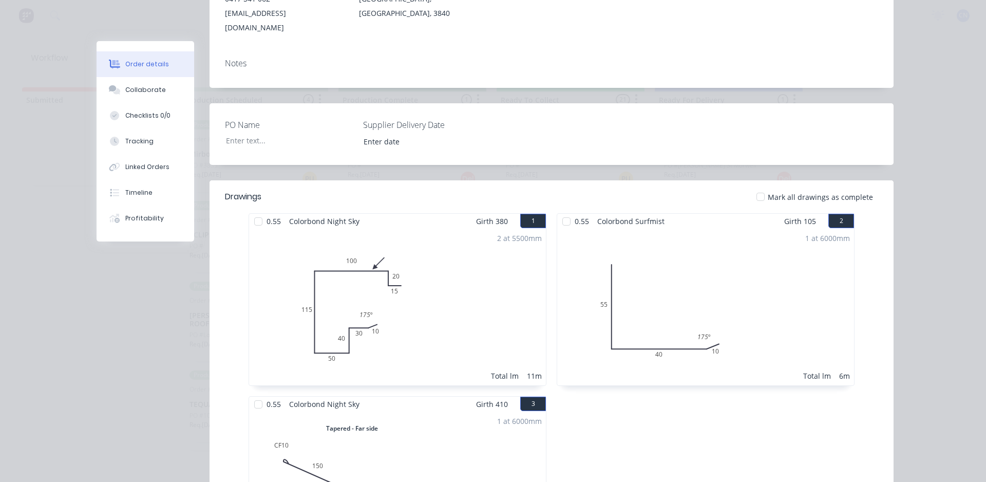
click at [250, 211] on div at bounding box center [258, 221] width 21 height 21
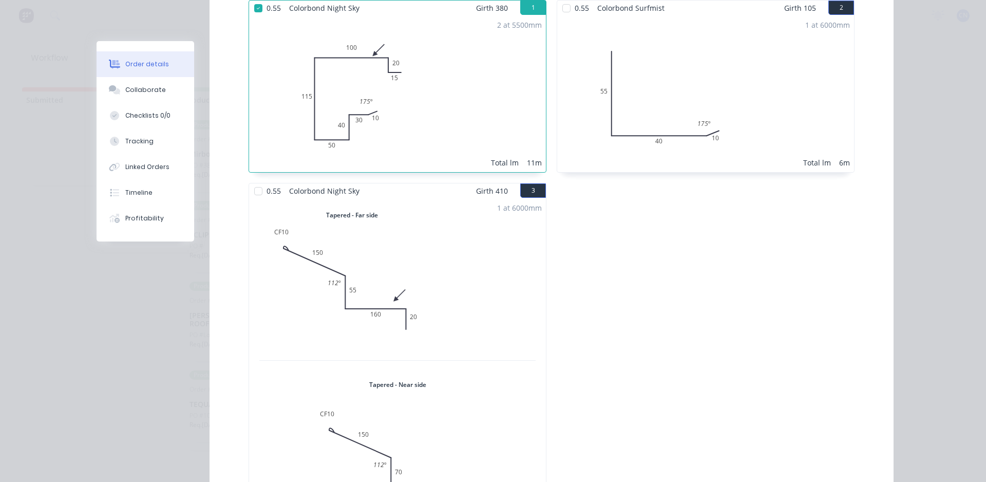
scroll to position [257, 0]
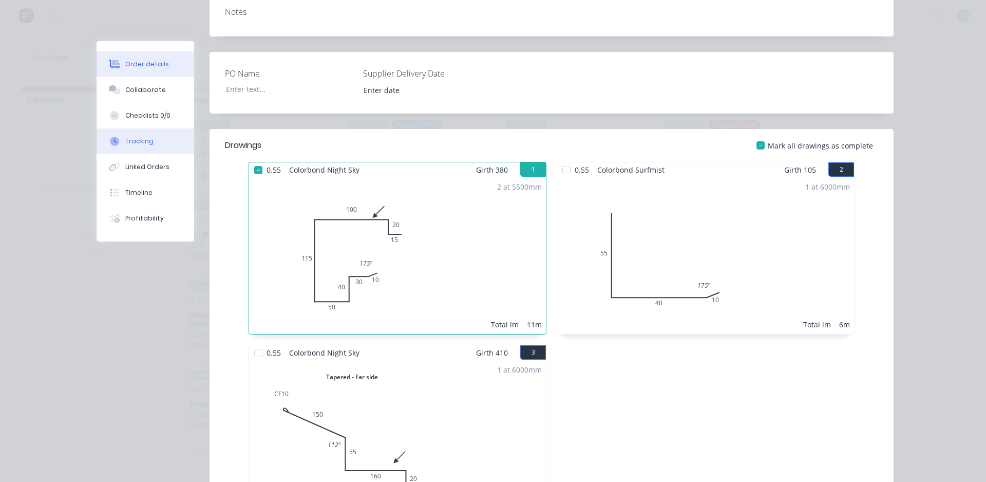
click at [136, 141] on div "Tracking" at bounding box center [139, 141] width 28 height 9
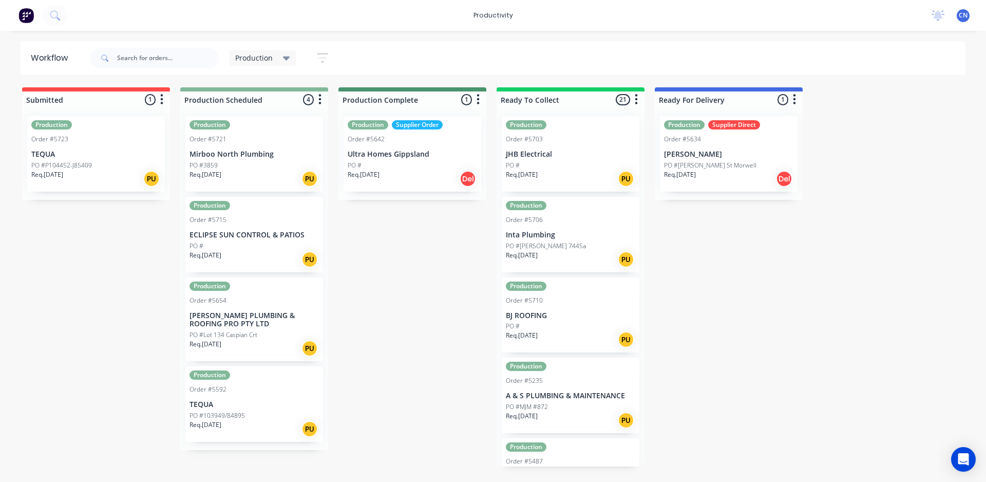
click at [252, 231] on p "ECLIPSE SUN CONTROL & PATIOS" at bounding box center [253, 235] width 129 height 9
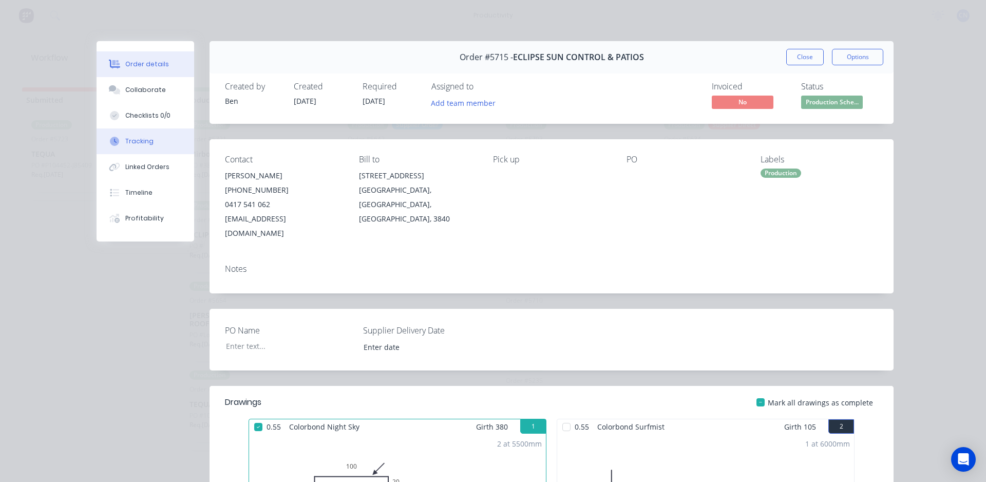
click at [144, 148] on button "Tracking" at bounding box center [146, 141] width 98 height 26
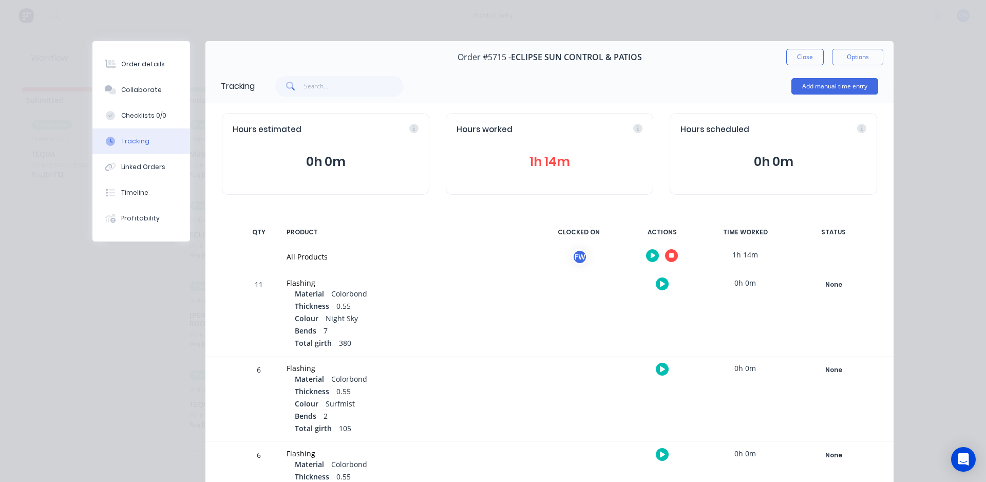
click at [661, 251] on div at bounding box center [661, 255] width 77 height 25
click at [665, 252] on button "button" at bounding box center [671, 255] width 13 height 13
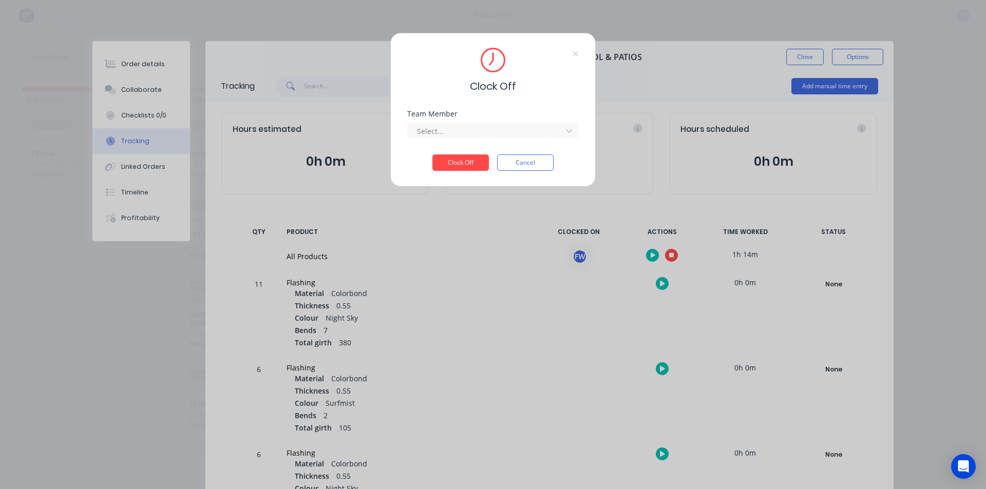
click at [461, 139] on div "Team Member Select..." at bounding box center [492, 132] width 171 height 44
click at [462, 136] on div at bounding box center [486, 131] width 141 height 13
click at [466, 158] on div "Fabrication Workshop" at bounding box center [492, 153] width 171 height 19
click at [466, 158] on button "Clock Off" at bounding box center [460, 163] width 56 height 16
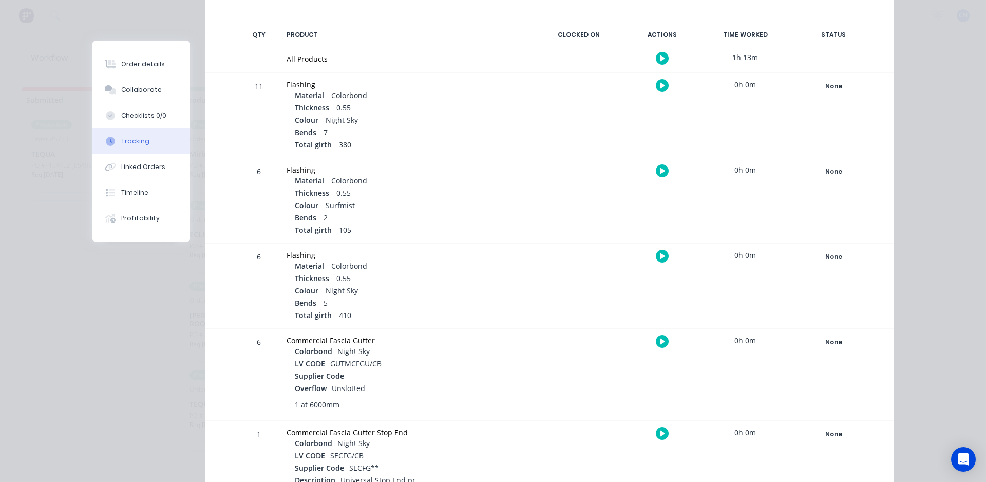
scroll to position [98, 0]
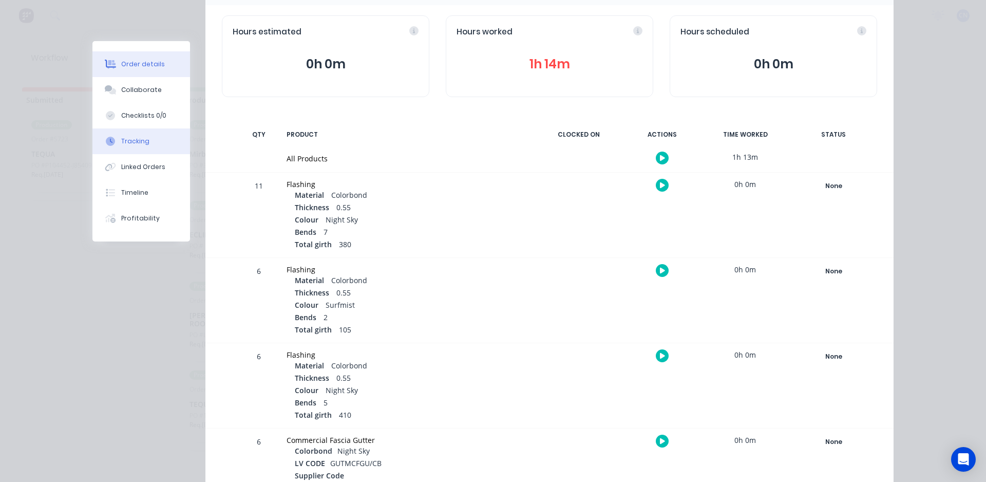
click at [131, 65] on div "Order details" at bounding box center [143, 64] width 44 height 9
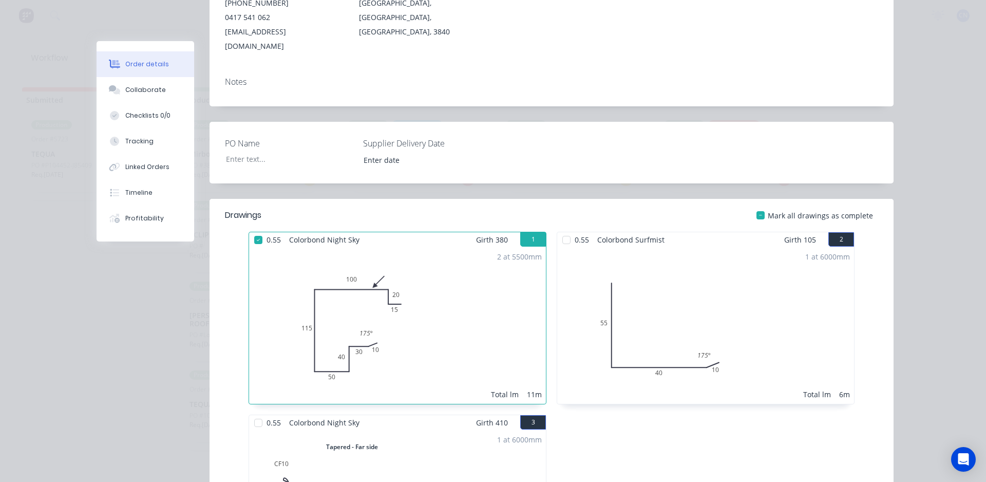
scroll to position [354, 0]
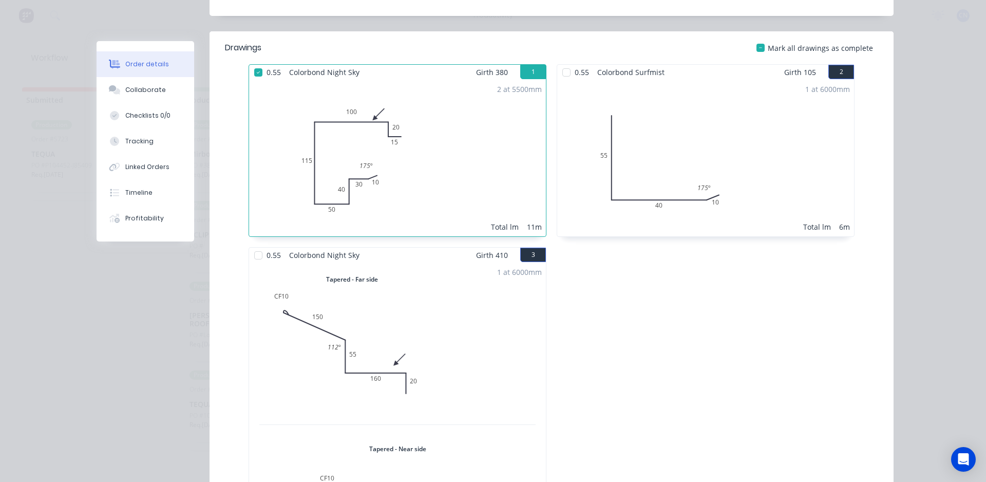
click at [559, 62] on div at bounding box center [566, 72] width 21 height 21
click at [259, 245] on div at bounding box center [258, 255] width 21 height 21
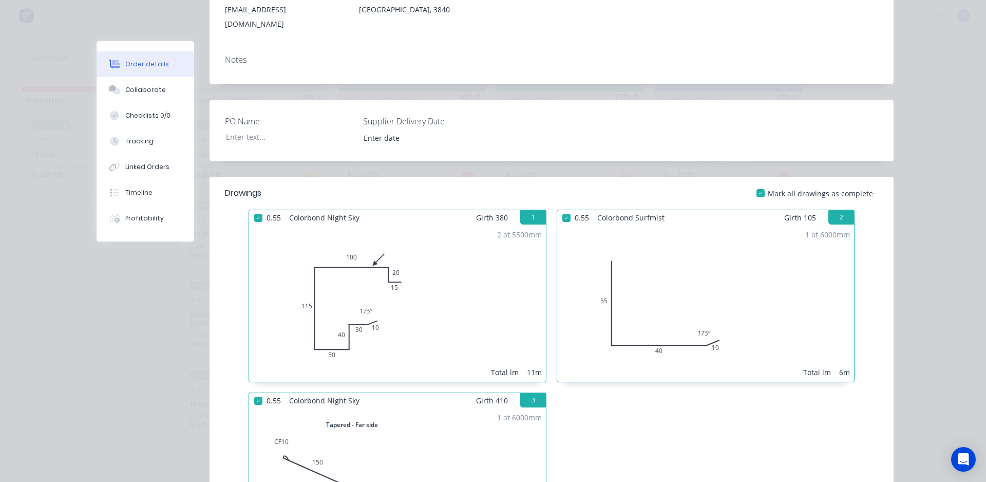
scroll to position [46, 0]
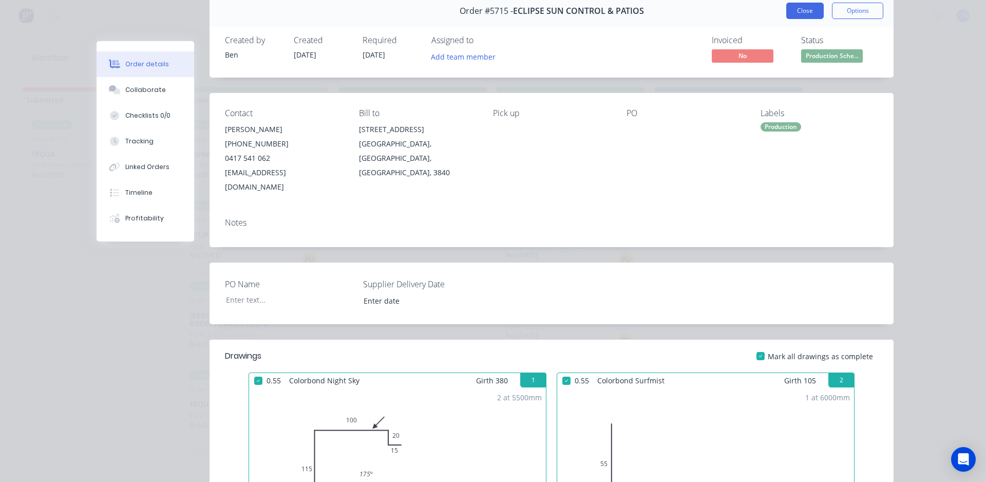
click at [797, 7] on button "Close" at bounding box center [804, 11] width 37 height 16
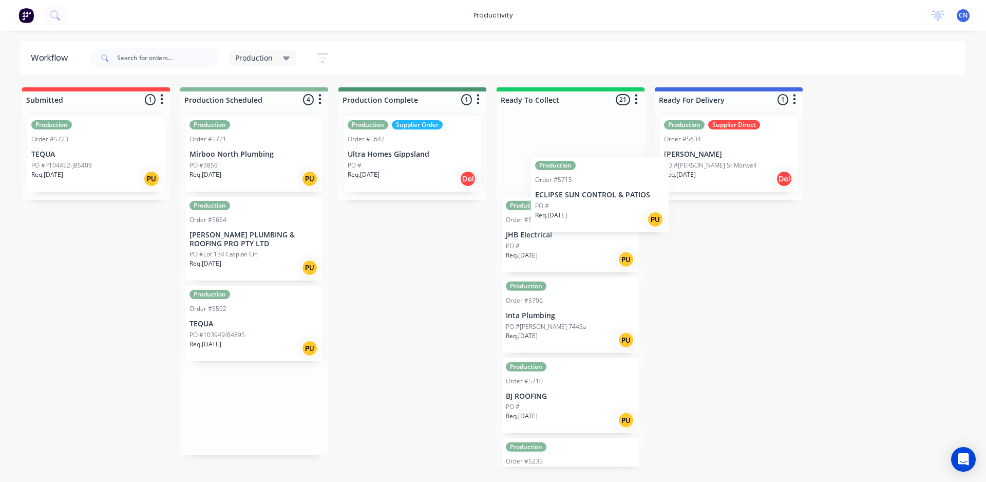
drag, startPoint x: 251, startPoint y: 243, endPoint x: 579, endPoint y: 181, distance: 333.9
click at [580, 181] on div "Submitted 1 Production Order #5723 TEQUA PO #P104452-J85409 Req. 02/09/25 PU Pr…" at bounding box center [774, 276] width 1564 height 379
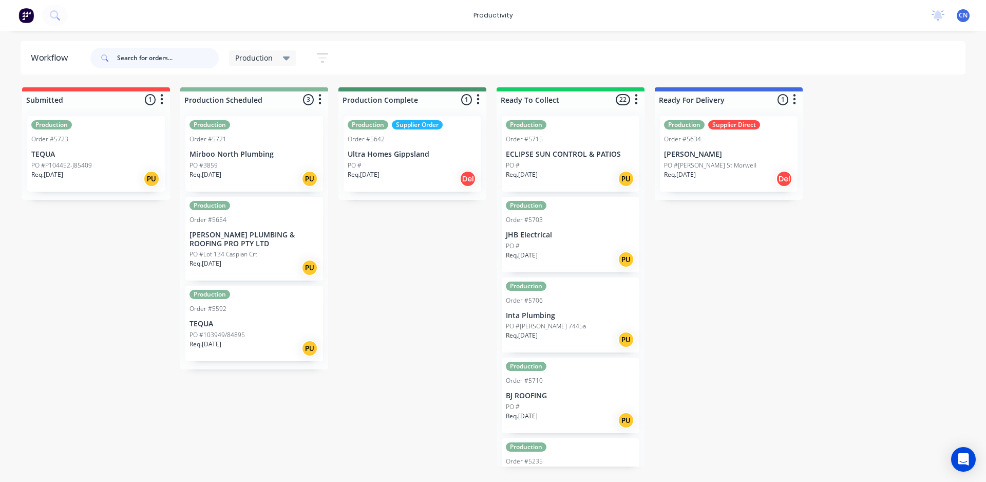
click at [135, 65] on input "text" at bounding box center [168, 58] width 102 height 21
type input "5721"
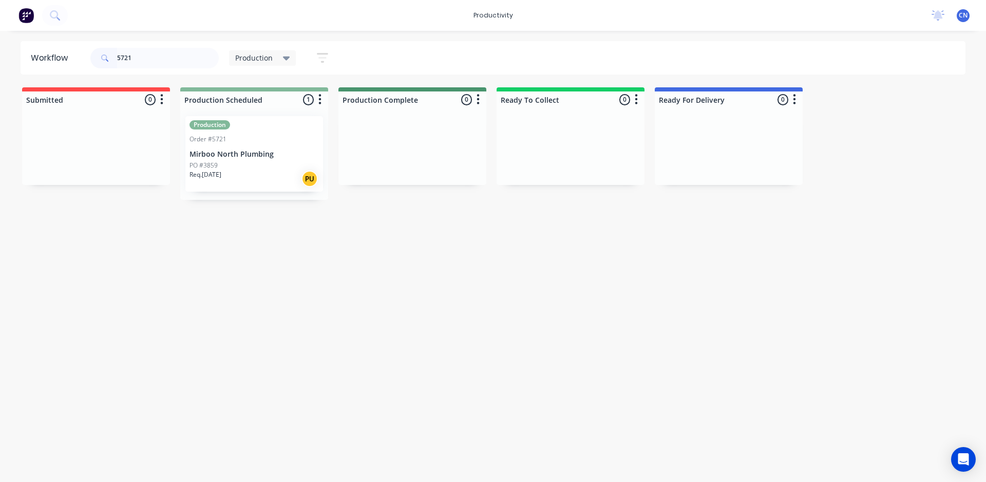
click at [253, 154] on p "Mirboo North Plumbing" at bounding box center [253, 154] width 129 height 9
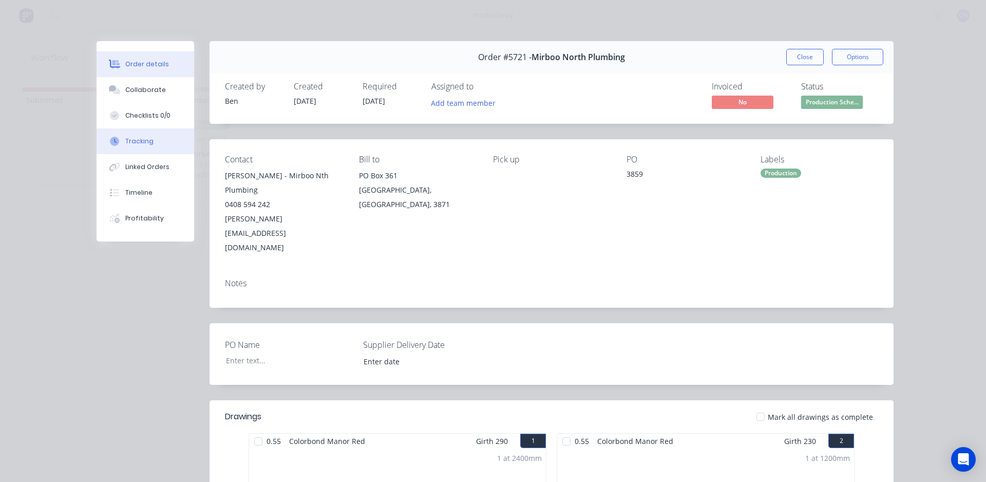
click at [136, 135] on button "Tracking" at bounding box center [146, 141] width 98 height 26
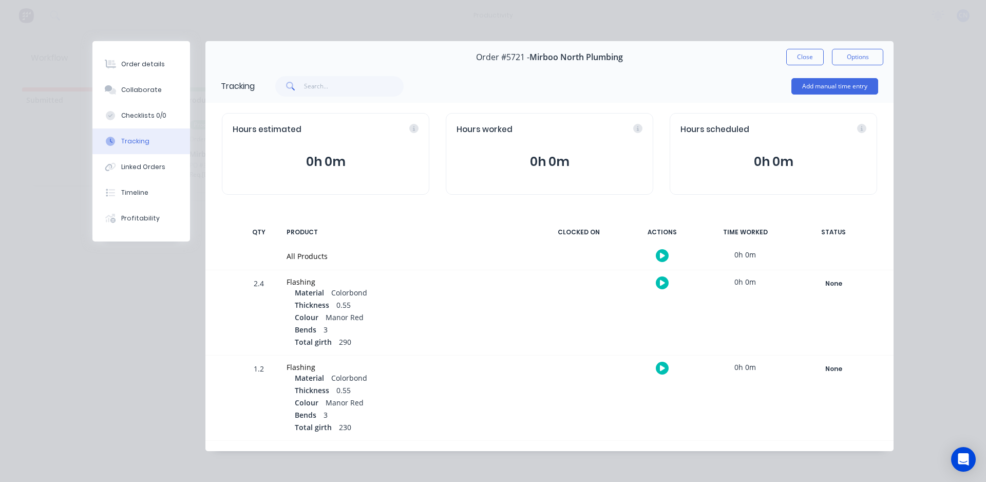
click at [660, 253] on icon "button" at bounding box center [662, 255] width 5 height 7
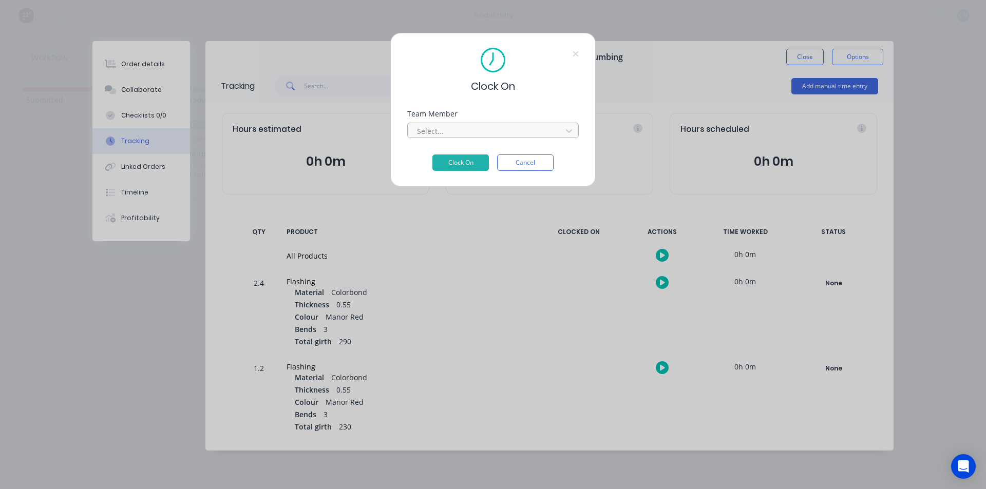
click at [483, 133] on div at bounding box center [486, 131] width 141 height 13
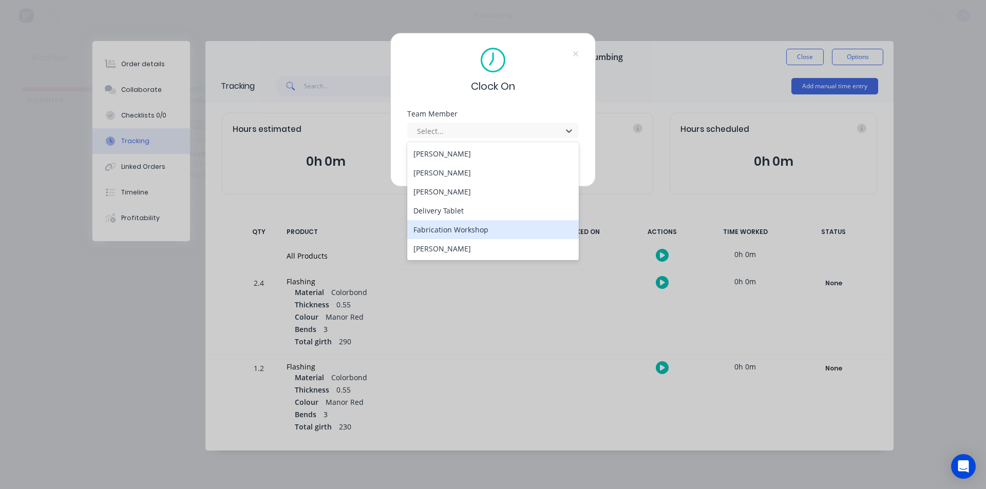
click at [479, 232] on div "Fabrication Workshop" at bounding box center [492, 229] width 171 height 19
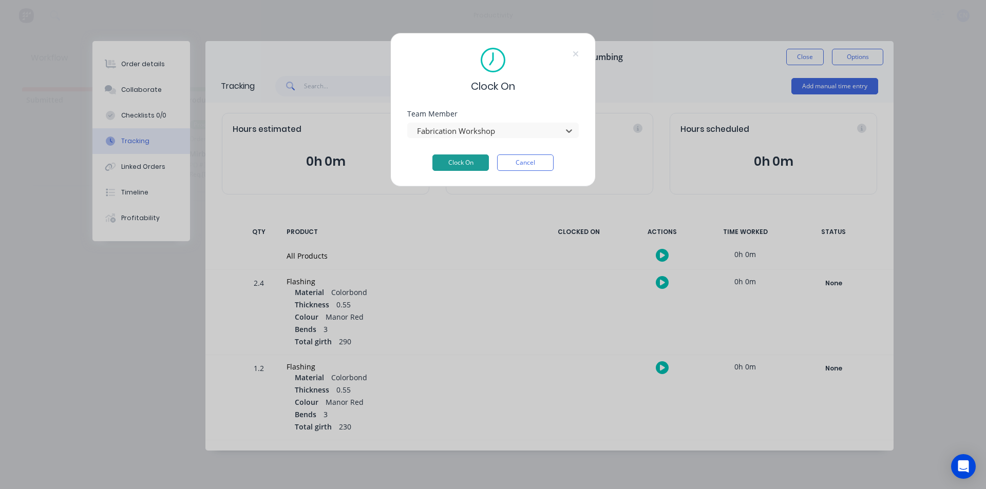
click at [450, 160] on button "Clock On" at bounding box center [460, 163] width 56 height 16
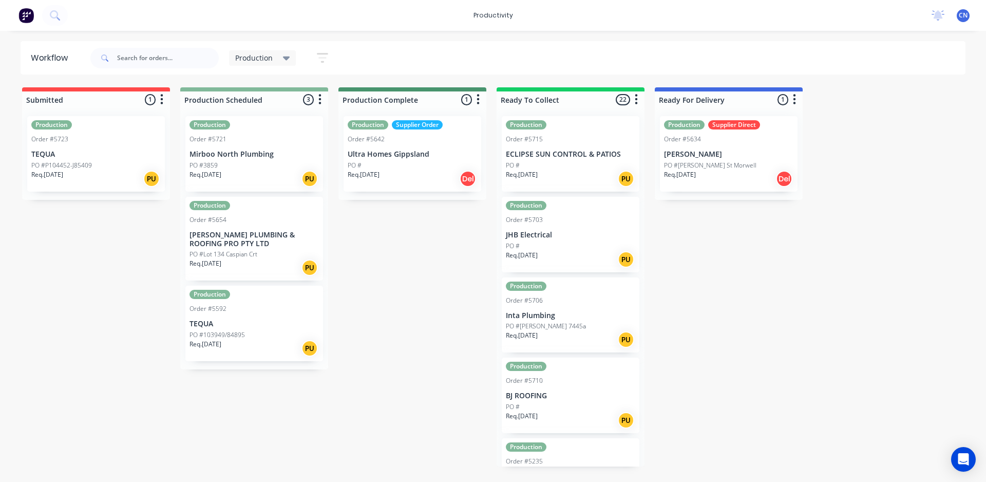
click at [240, 170] on div "Req. 03/09/25 PU" at bounding box center [253, 178] width 129 height 17
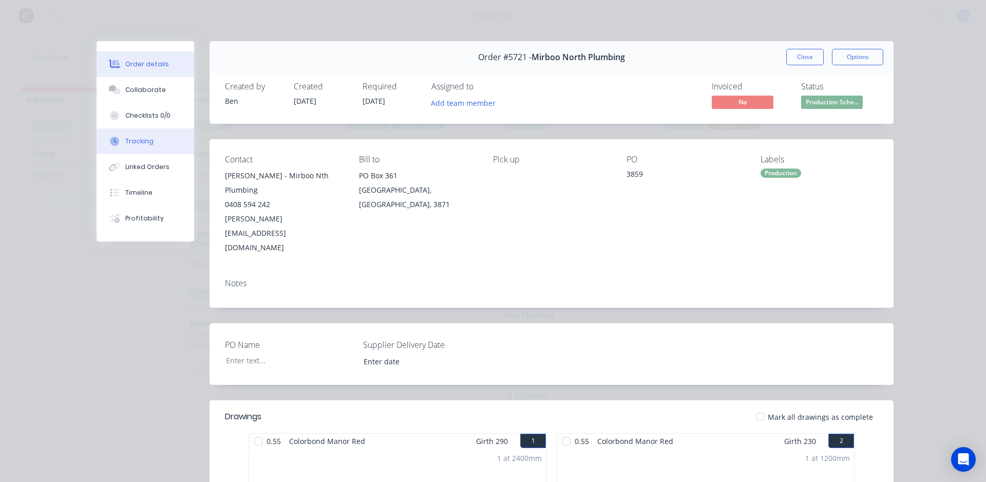
click at [125, 143] on div "Tracking" at bounding box center [139, 141] width 28 height 9
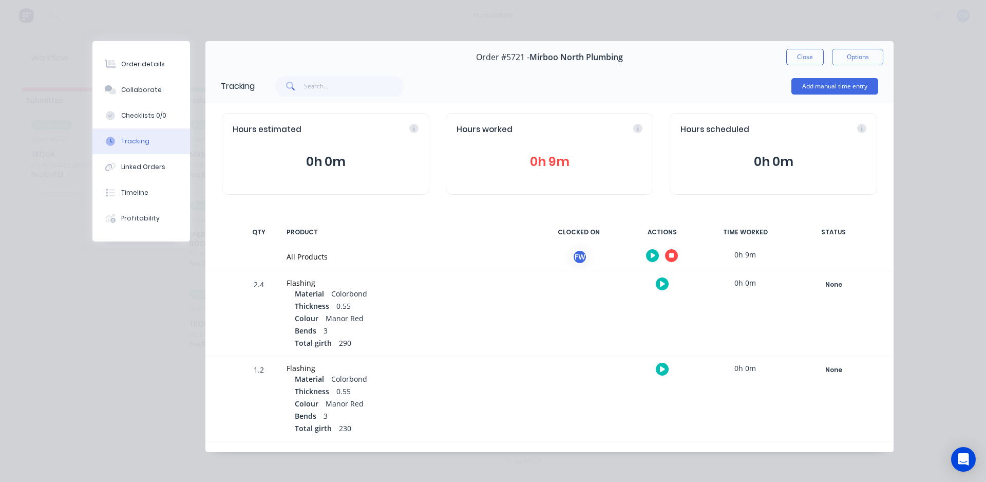
click at [669, 252] on button "button" at bounding box center [671, 255] width 13 height 13
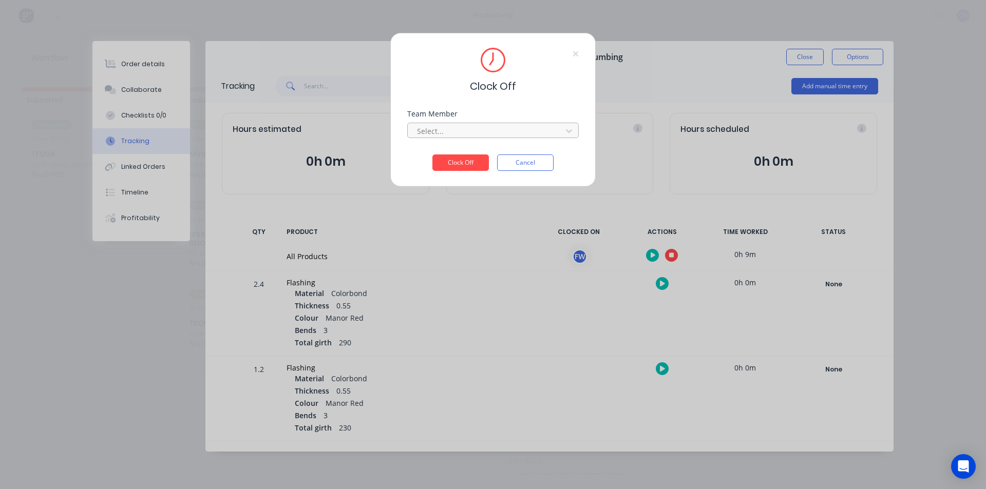
click at [463, 126] on div at bounding box center [486, 131] width 141 height 13
click at [462, 153] on div "Fabrication Workshop" at bounding box center [492, 153] width 171 height 19
click at [464, 162] on button "Clock Off" at bounding box center [460, 163] width 56 height 16
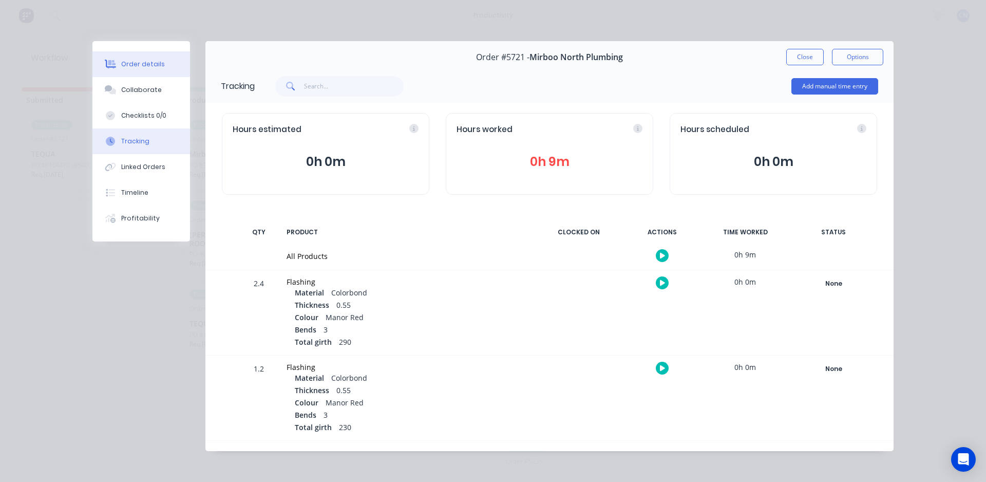
click at [145, 72] on button "Order details" at bounding box center [141, 64] width 98 height 26
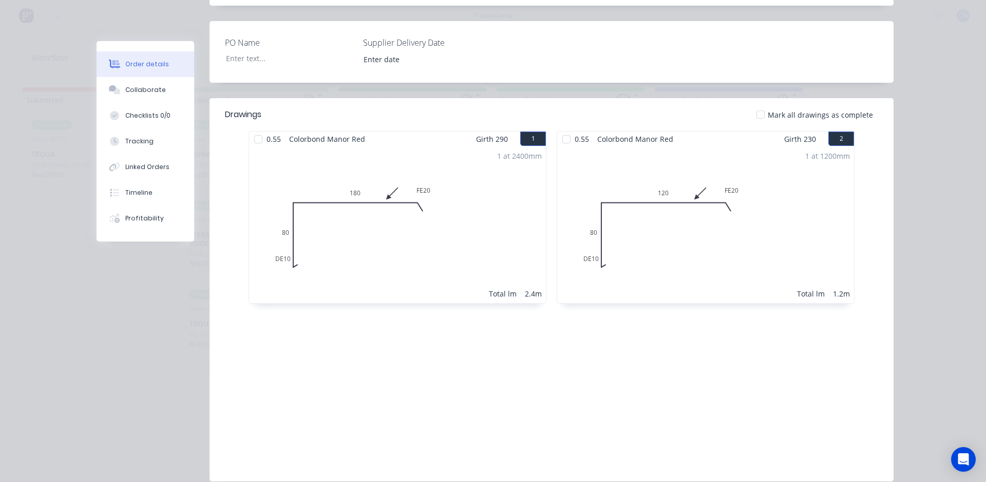
scroll to position [308, 0]
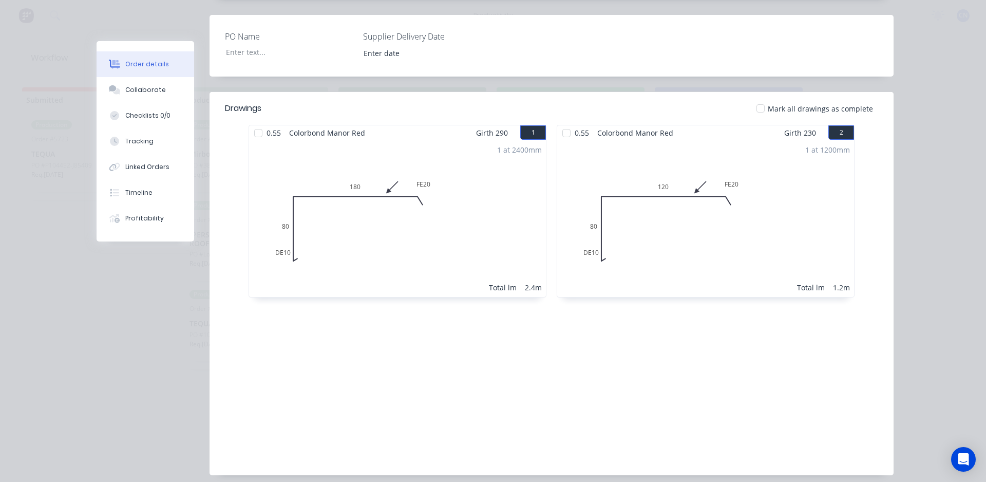
click at [253, 123] on div at bounding box center [258, 133] width 21 height 21
click at [562, 123] on div at bounding box center [566, 133] width 21 height 21
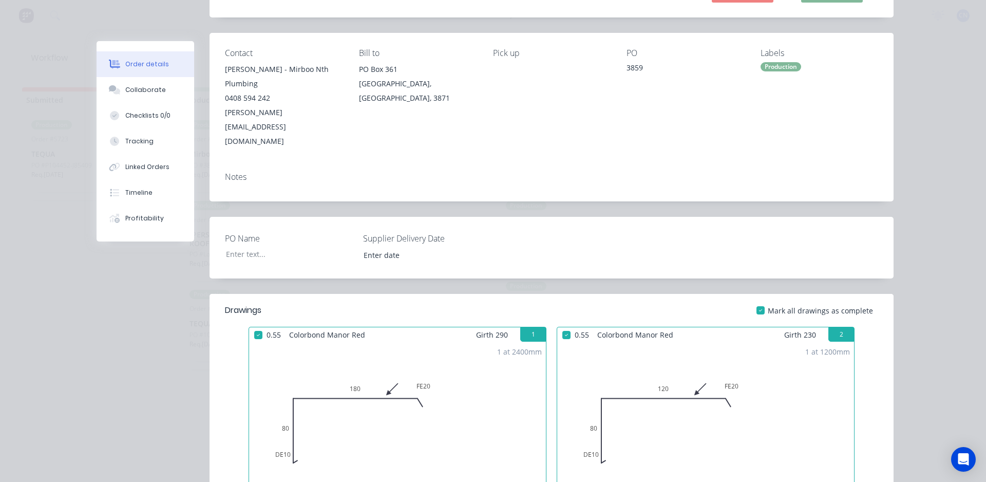
scroll to position [0, 0]
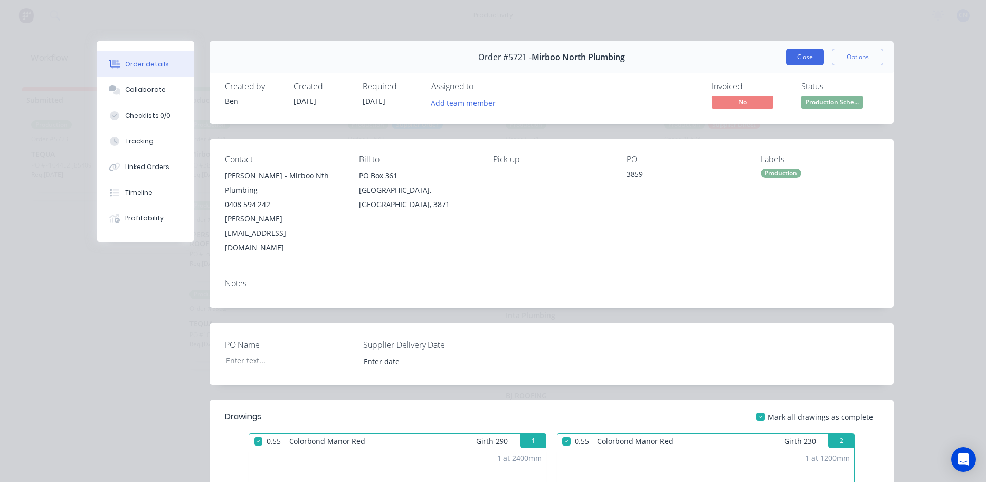
click at [799, 58] on button "Close" at bounding box center [804, 57] width 37 height 16
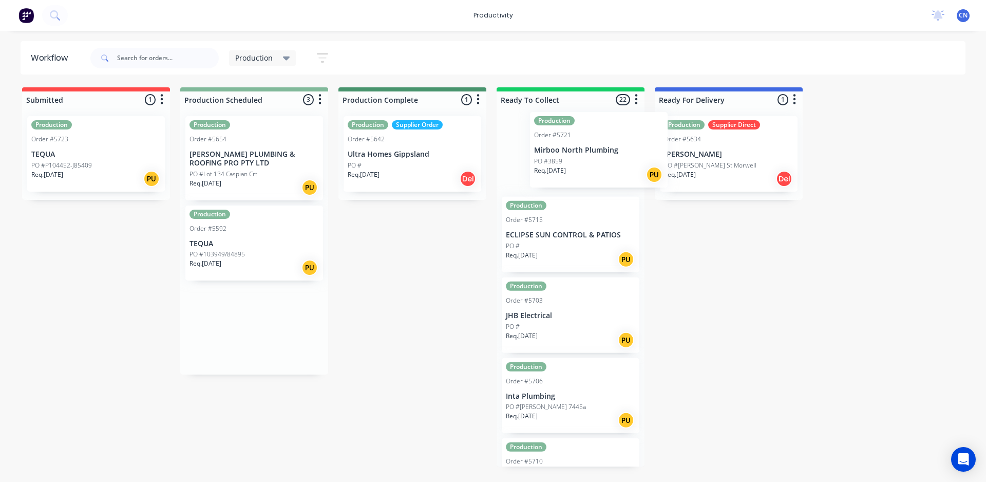
drag, startPoint x: 255, startPoint y: 164, endPoint x: 596, endPoint y: 158, distance: 340.5
click at [596, 158] on div "Submitted 1 Production Order #5723 TEQUA PO #P104452-J85409 Req. 02/09/25 PU Pr…" at bounding box center [774, 276] width 1564 height 379
click at [127, 143] on div "Order #5723" at bounding box center [95, 139] width 129 height 9
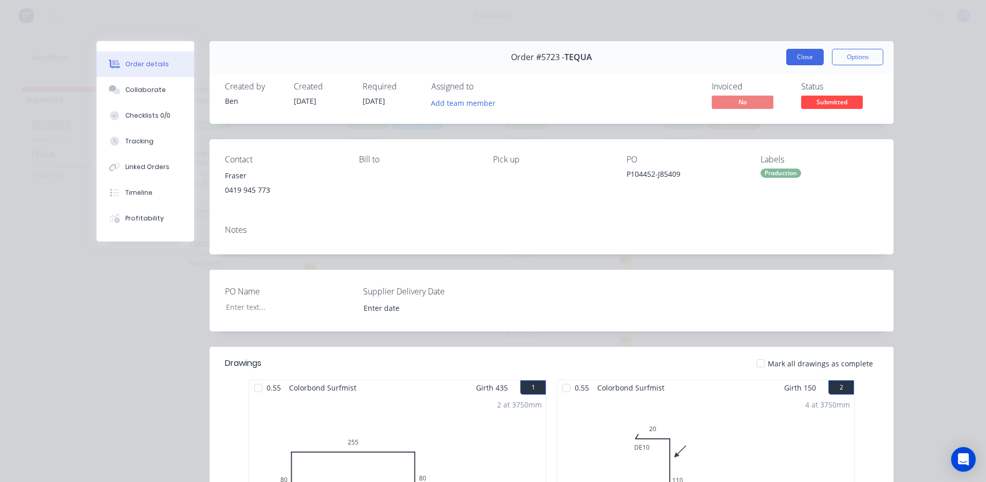
click at [808, 63] on button "Close" at bounding box center [804, 57] width 37 height 16
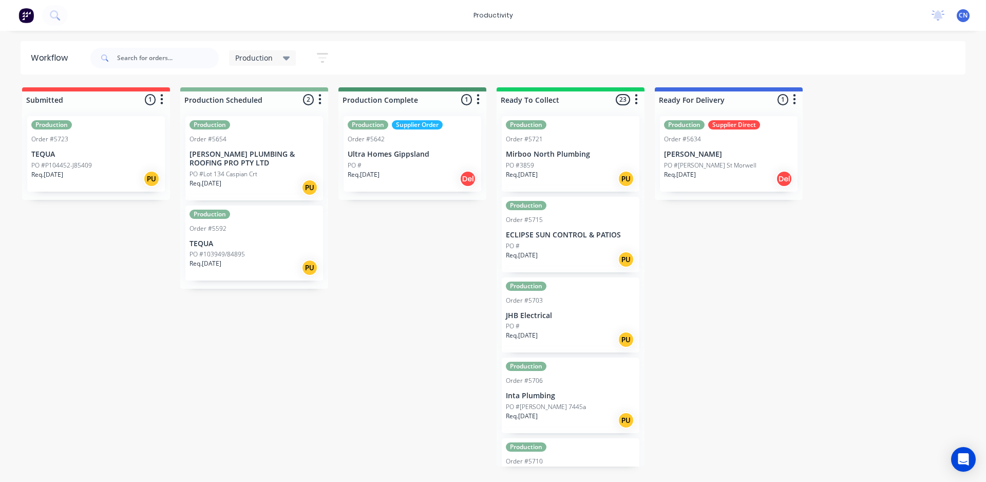
click at [285, 163] on p "[PERSON_NAME] PLUMBING & ROOFING PRO PTY LTD" at bounding box center [253, 158] width 129 height 17
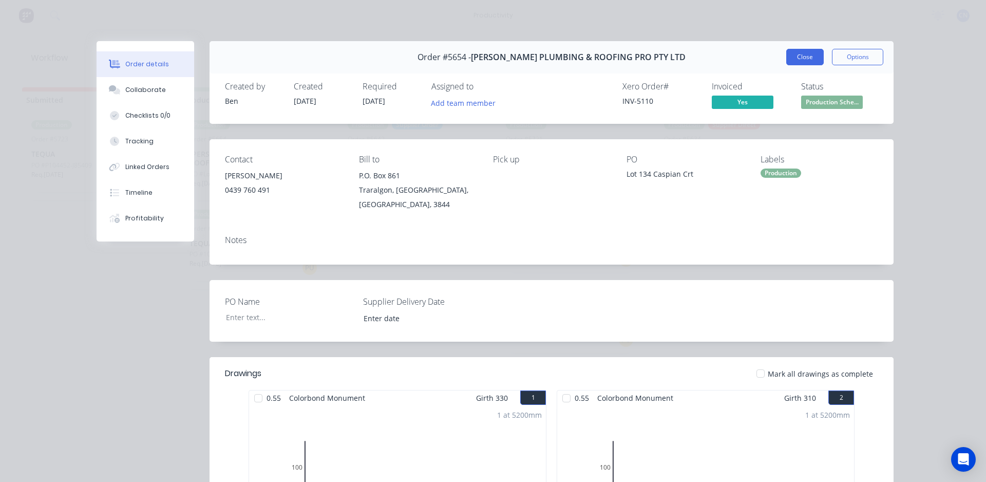
click at [790, 60] on button "Close" at bounding box center [804, 57] width 37 height 16
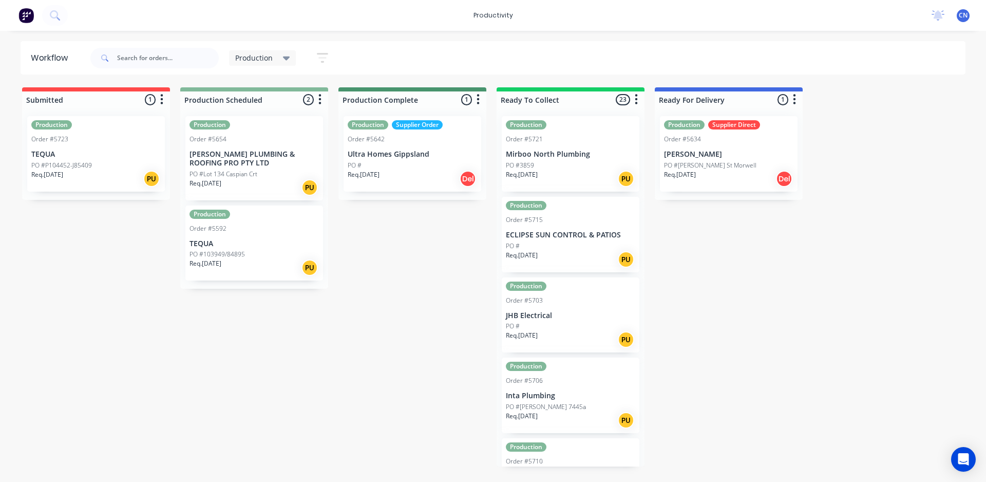
click at [262, 243] on p "TEQUA" at bounding box center [253, 243] width 129 height 9
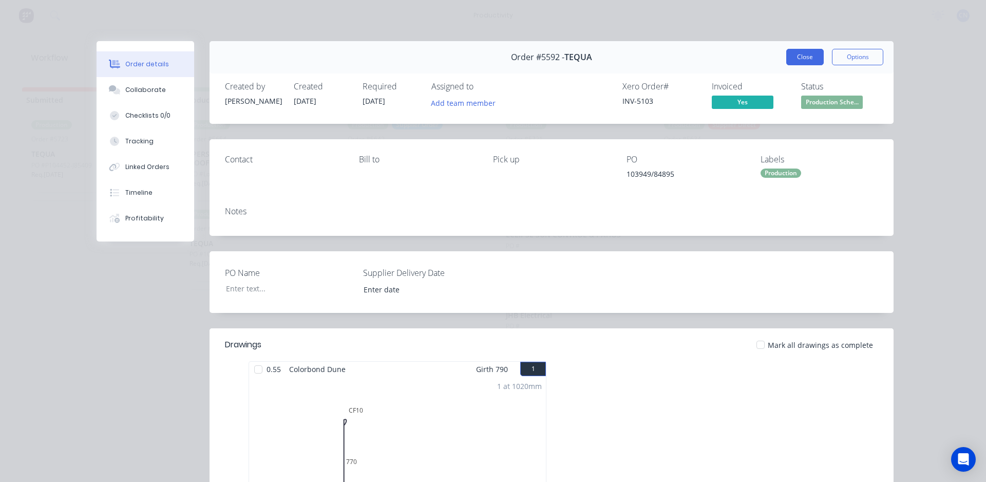
click at [808, 52] on button "Close" at bounding box center [804, 57] width 37 height 16
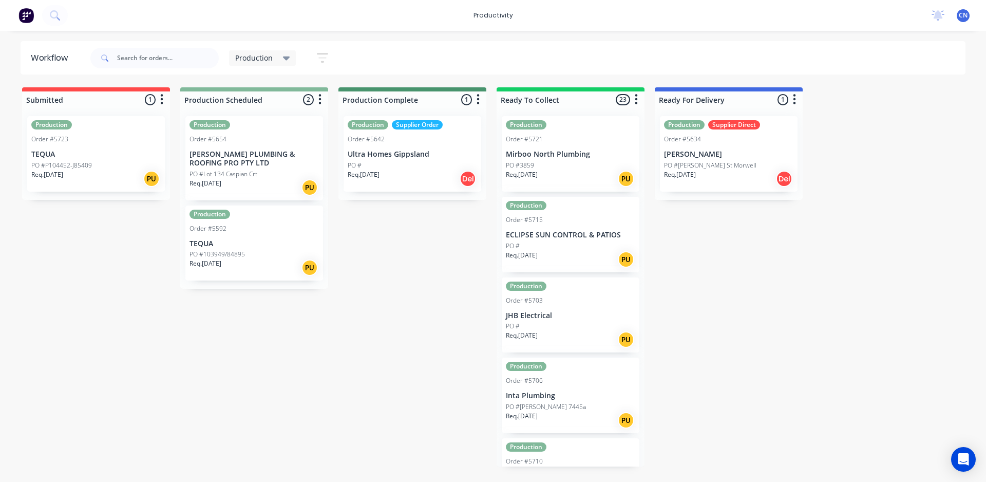
click at [268, 230] on div "Order #5592" at bounding box center [253, 228] width 129 height 9
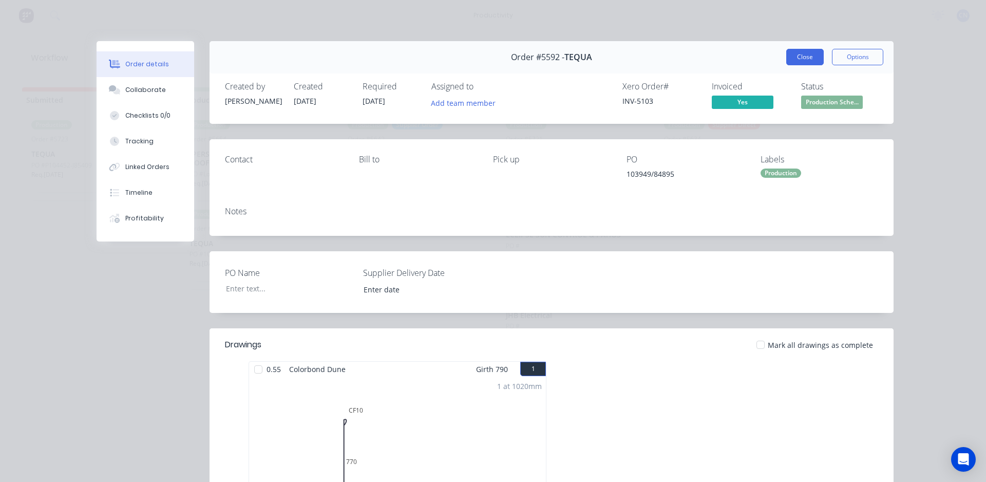
click at [807, 63] on button "Close" at bounding box center [804, 57] width 37 height 16
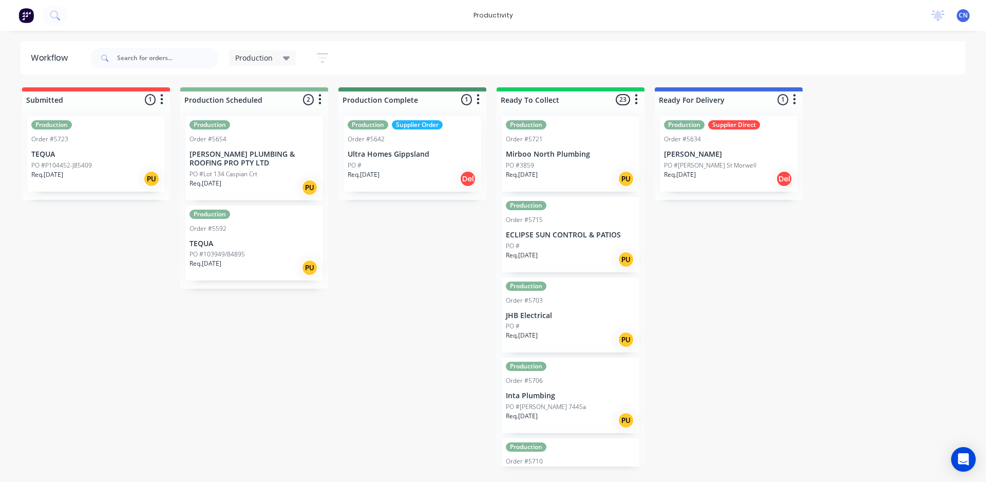
click at [309, 132] on div "Production Order #5654 BOSSE PLUMBING & ROOFING PRO PTY LTD PO #Lot 134 Caspian…" at bounding box center [254, 158] width 138 height 84
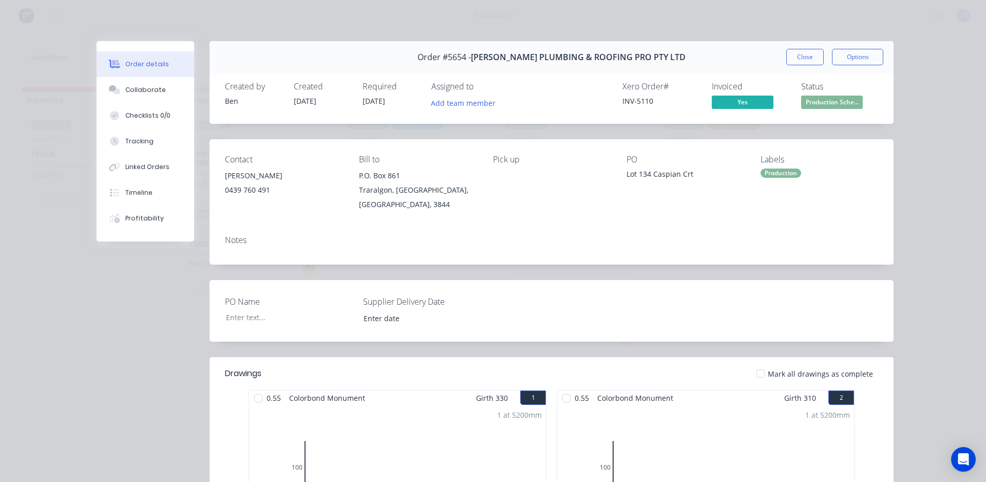
drag, startPoint x: 394, startPoint y: 109, endPoint x: 351, endPoint y: 89, distance: 47.3
click at [351, 89] on div "Created by Ben Created 26/08/25 Required 26/08/25 Assigned to Add team member" at bounding box center [379, 97] width 309 height 30
click at [319, 121] on div "Created by Ben Created 26/08/25 Required 26/08/25 Assigned to Add team member X…" at bounding box center [551, 96] width 684 height 54
click at [798, 63] on button "Close" at bounding box center [804, 57] width 37 height 16
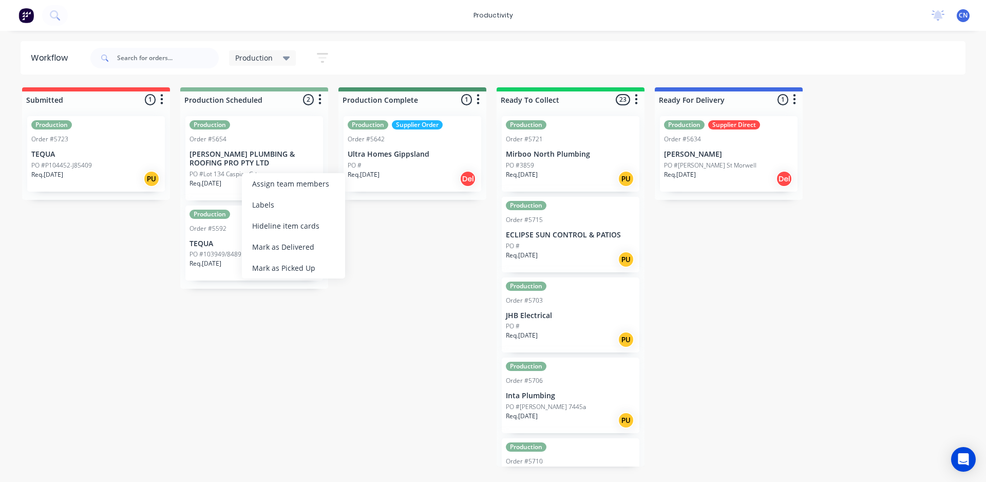
click at [281, 250] on div "Mark as Delivered" at bounding box center [293, 246] width 103 height 21
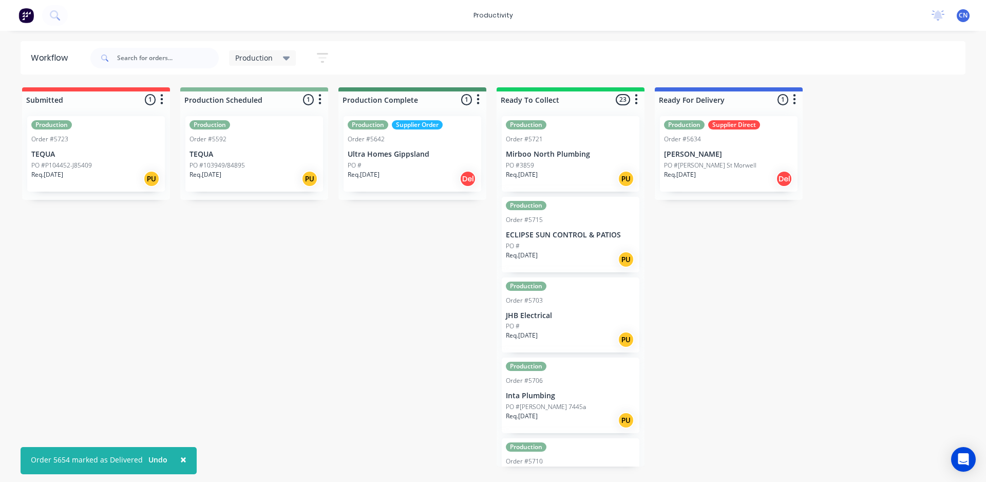
click at [264, 151] on p "TEQUA" at bounding box center [253, 154] width 129 height 9
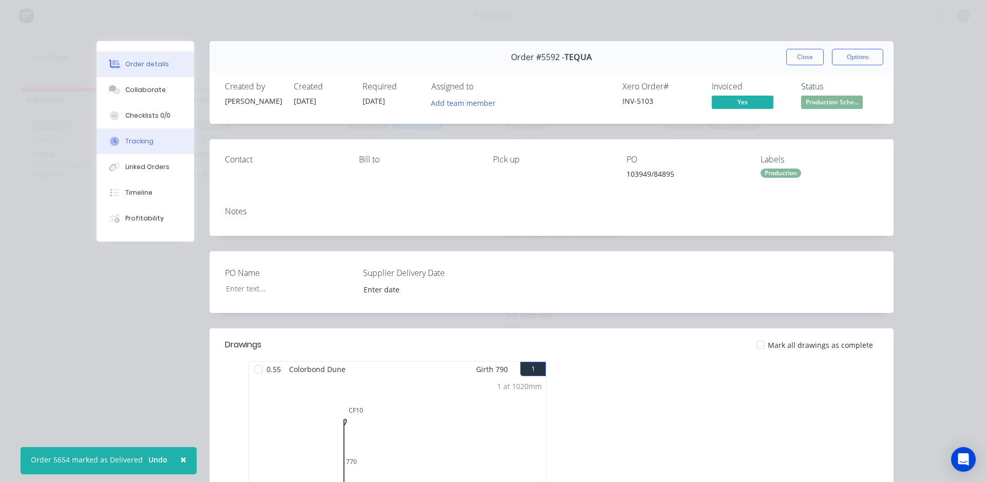
click at [131, 131] on button "Tracking" at bounding box center [146, 141] width 98 height 26
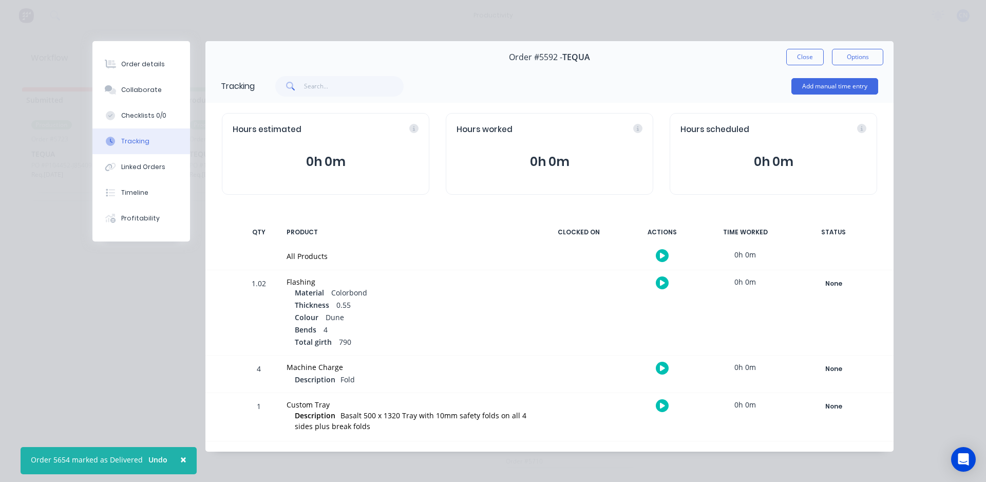
click at [660, 257] on icon "button" at bounding box center [662, 255] width 5 height 7
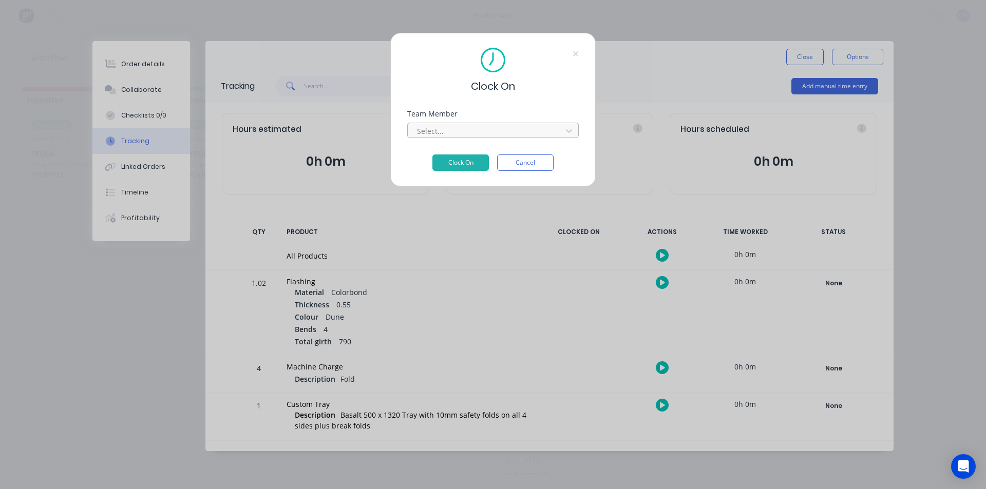
click at [481, 132] on div at bounding box center [486, 131] width 141 height 13
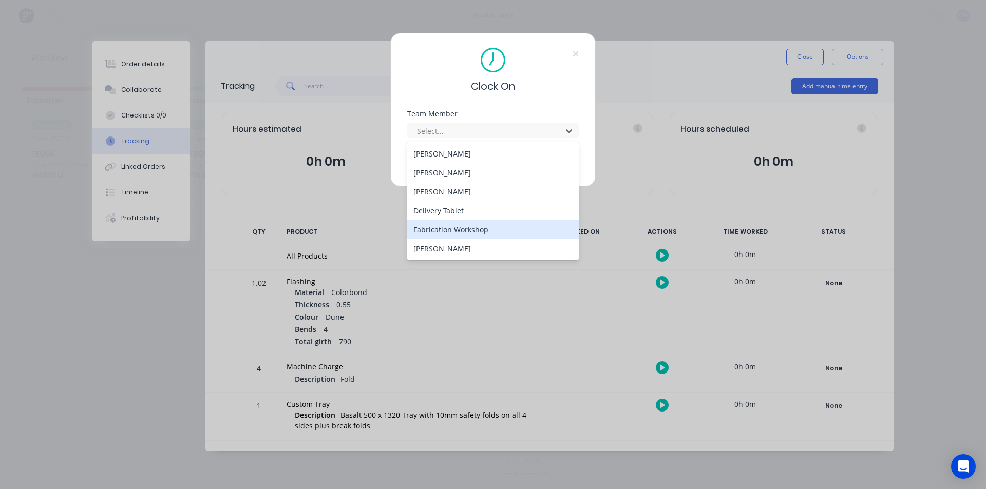
click at [478, 228] on div "Fabrication Workshop" at bounding box center [492, 229] width 171 height 19
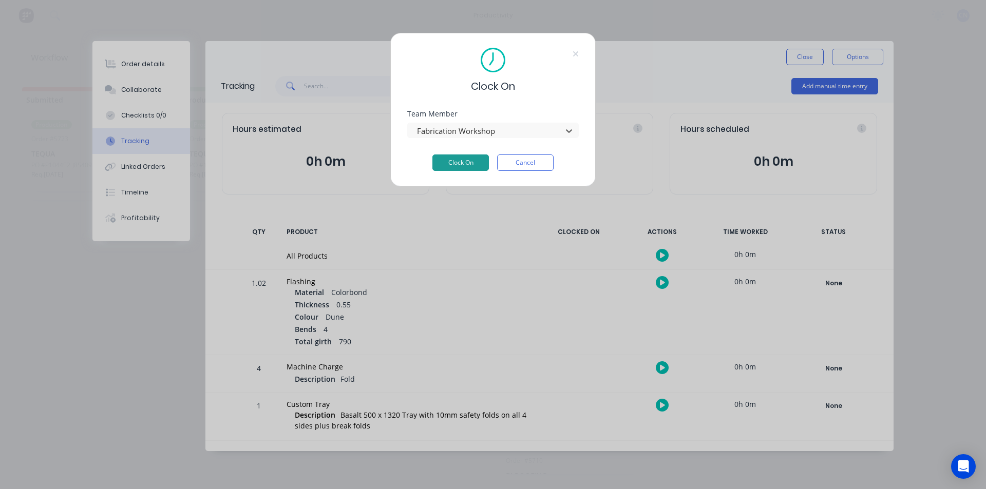
click at [455, 158] on button "Clock On" at bounding box center [460, 163] width 56 height 16
